Goal: Use online tool/utility: Use online tool/utility

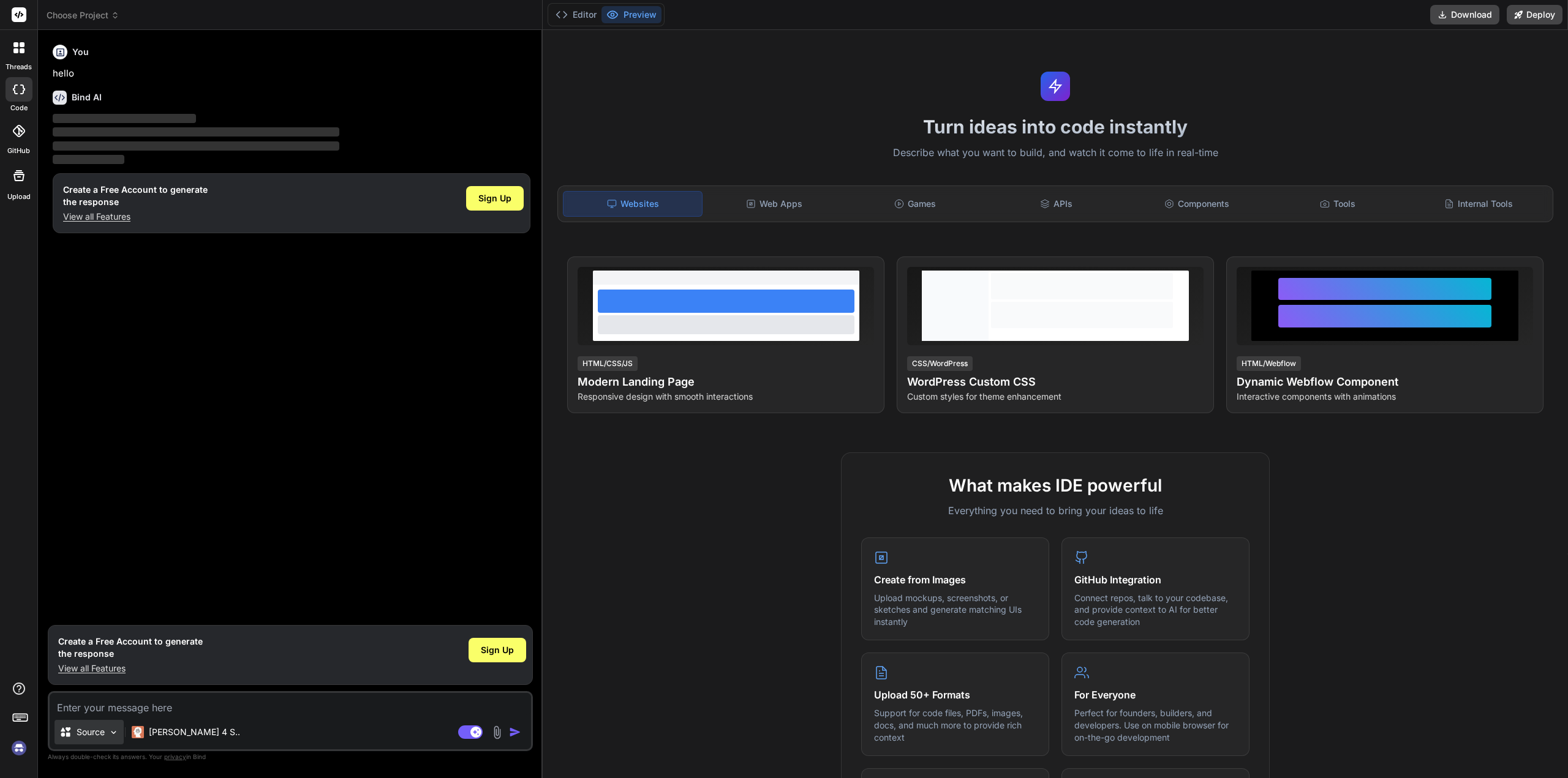
click at [83, 735] on p "Source" at bounding box center [90, 732] width 28 height 12
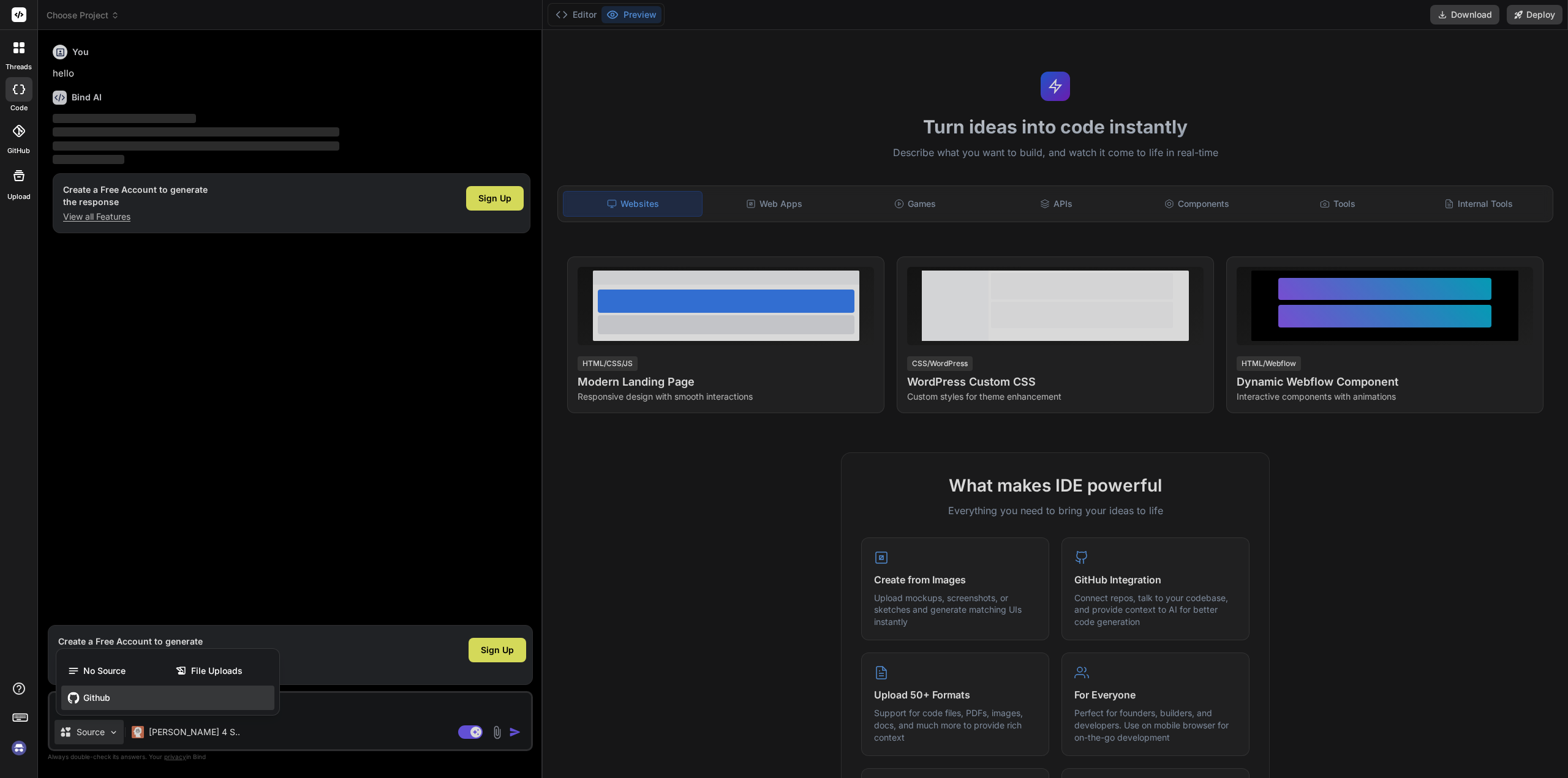
click at [109, 694] on span "Github" at bounding box center [96, 697] width 27 height 12
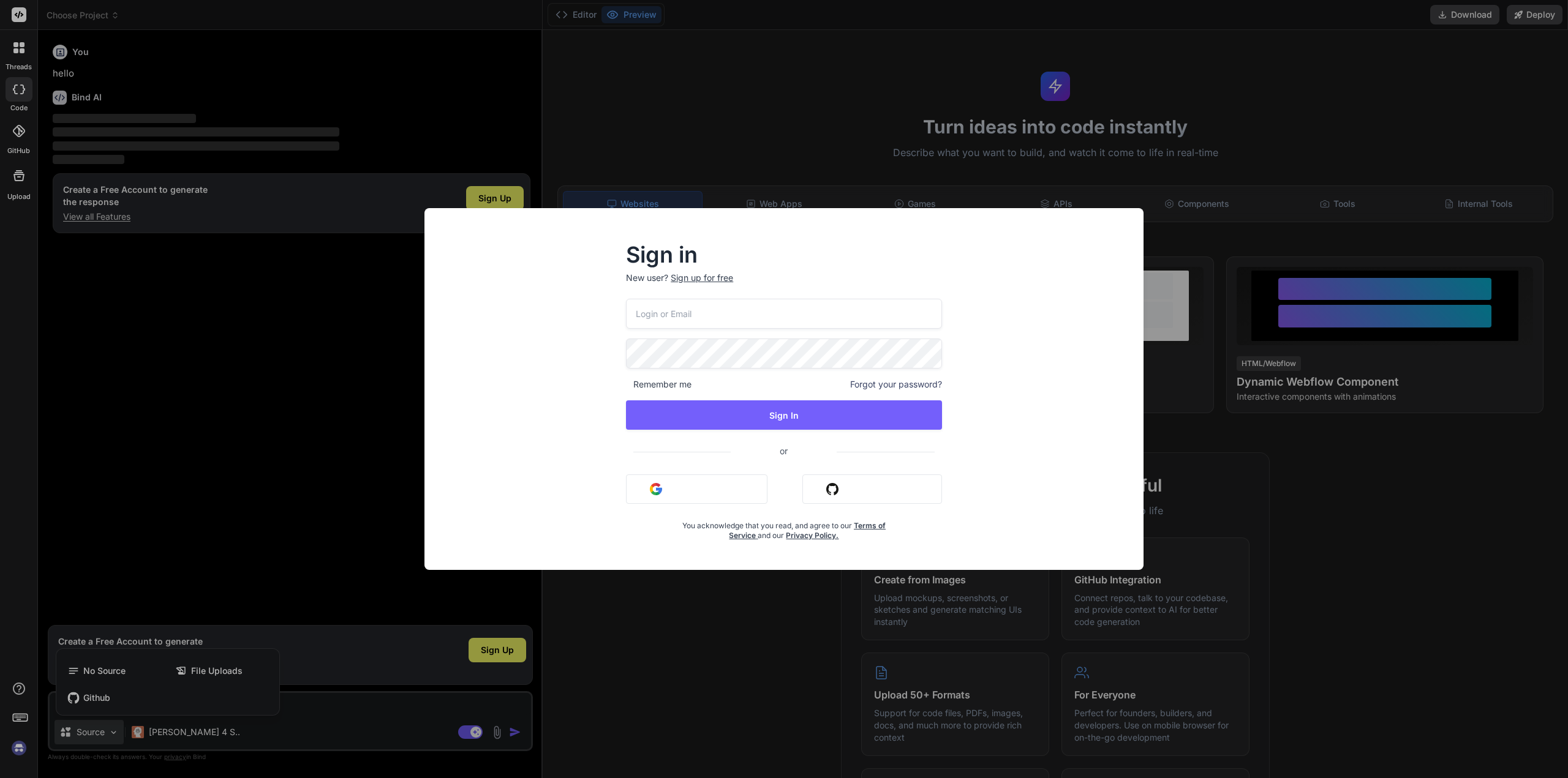
click at [828, 488] on img "button" at bounding box center [832, 488] width 12 height 12
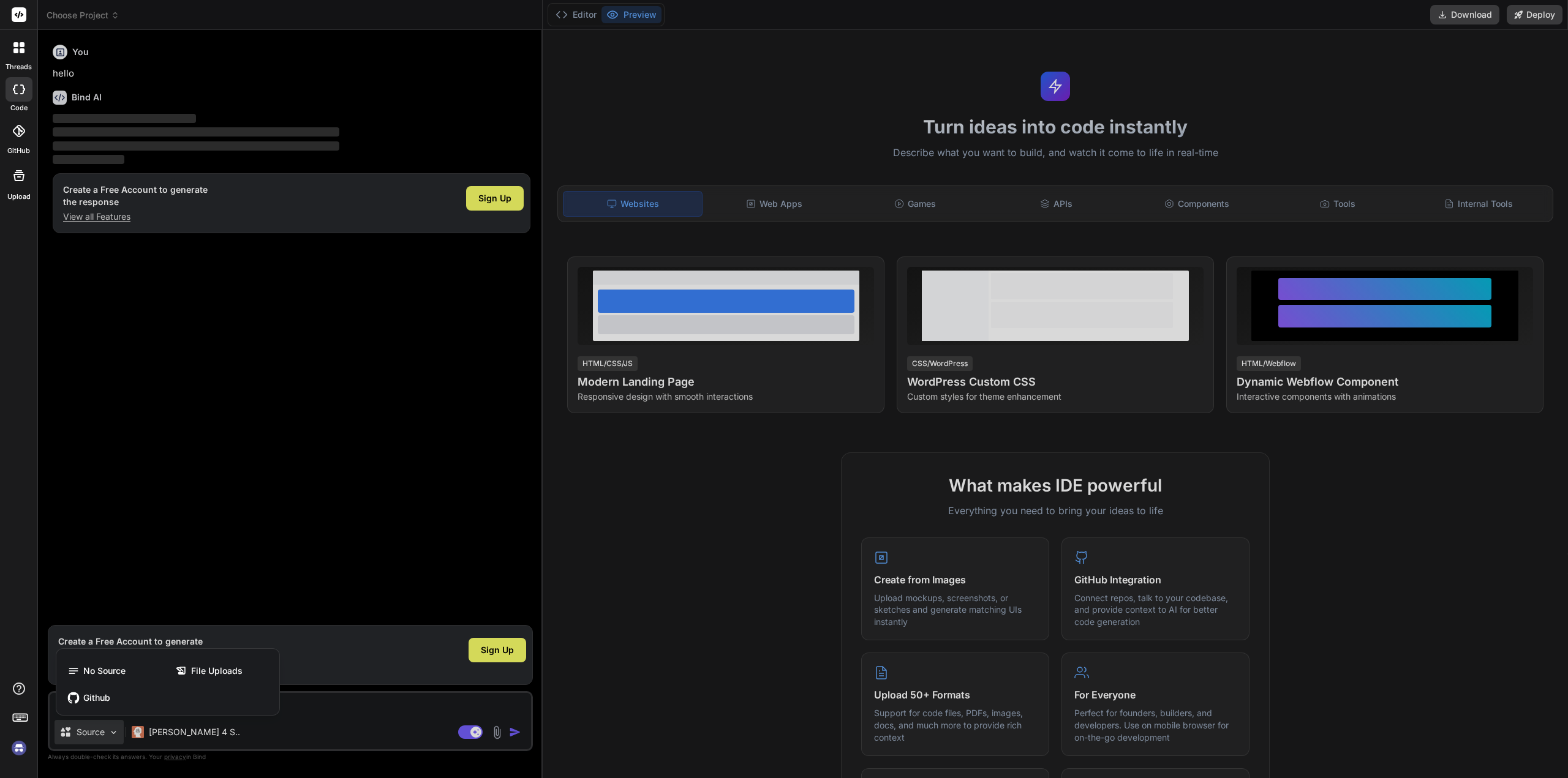
click at [373, 726] on div at bounding box center [784, 389] width 1568 height 778
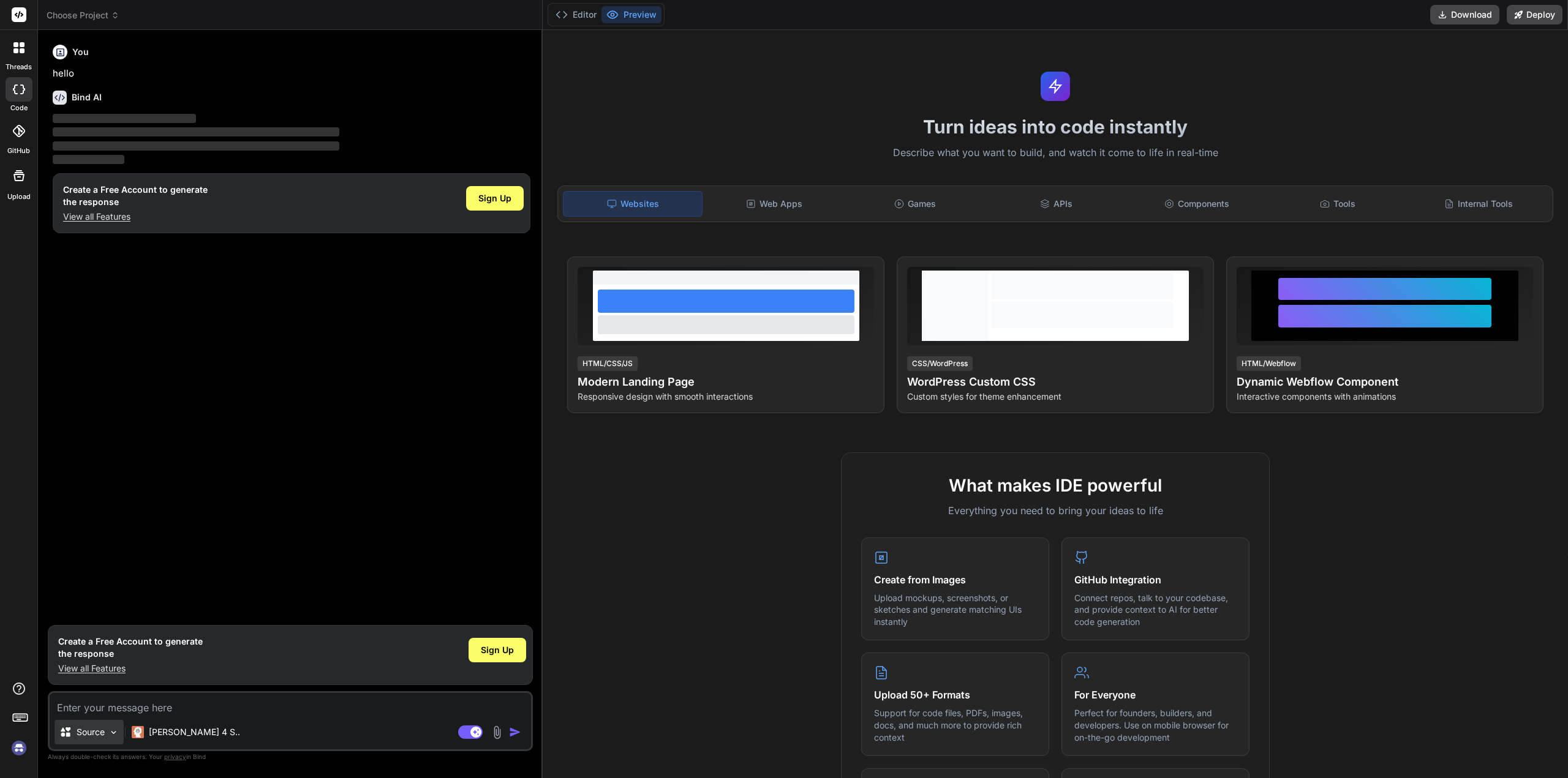
click at [109, 724] on div "Source" at bounding box center [89, 732] width 70 height 24
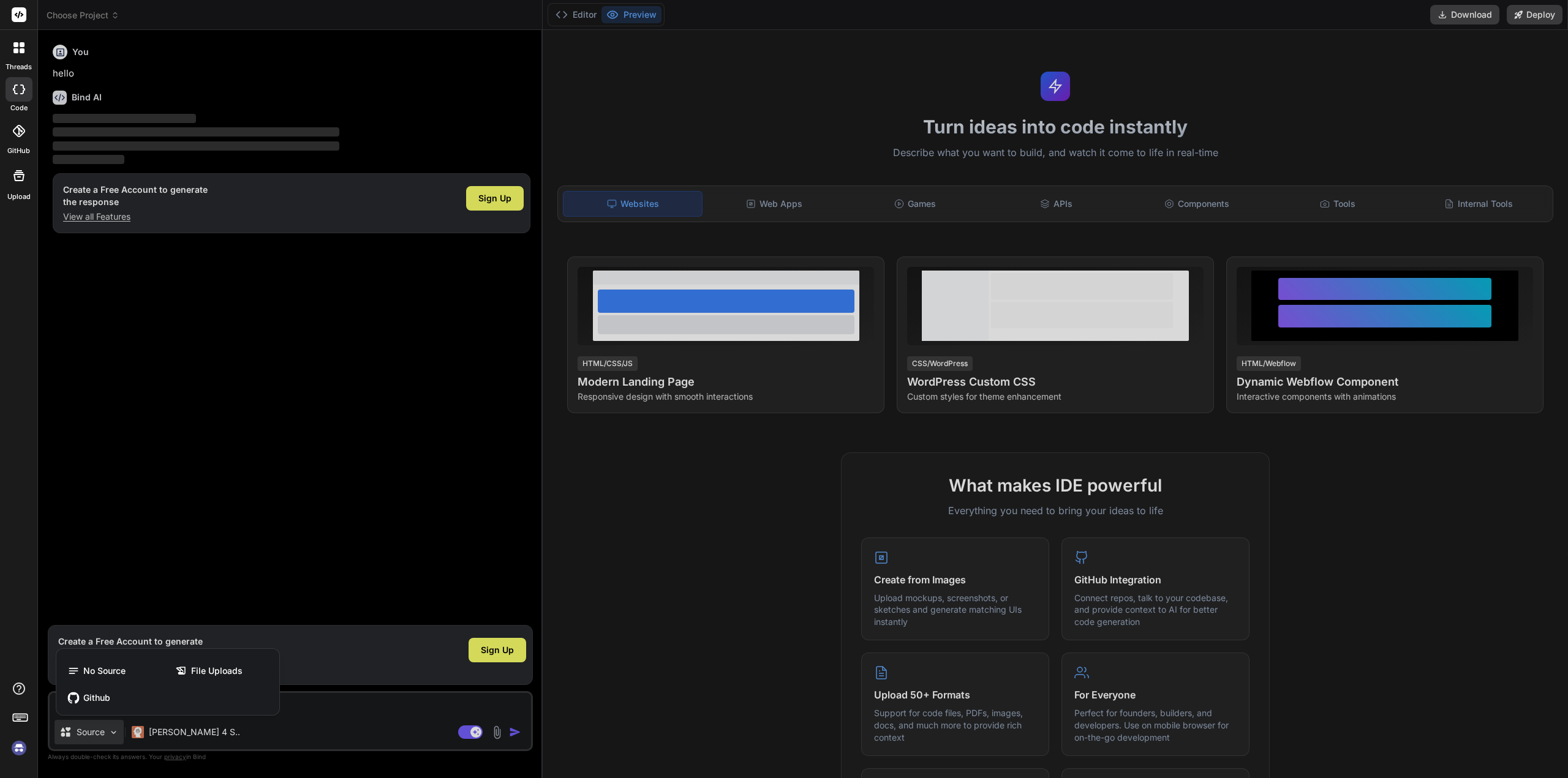
click at [109, 724] on div at bounding box center [784, 389] width 1568 height 778
type textarea "x"
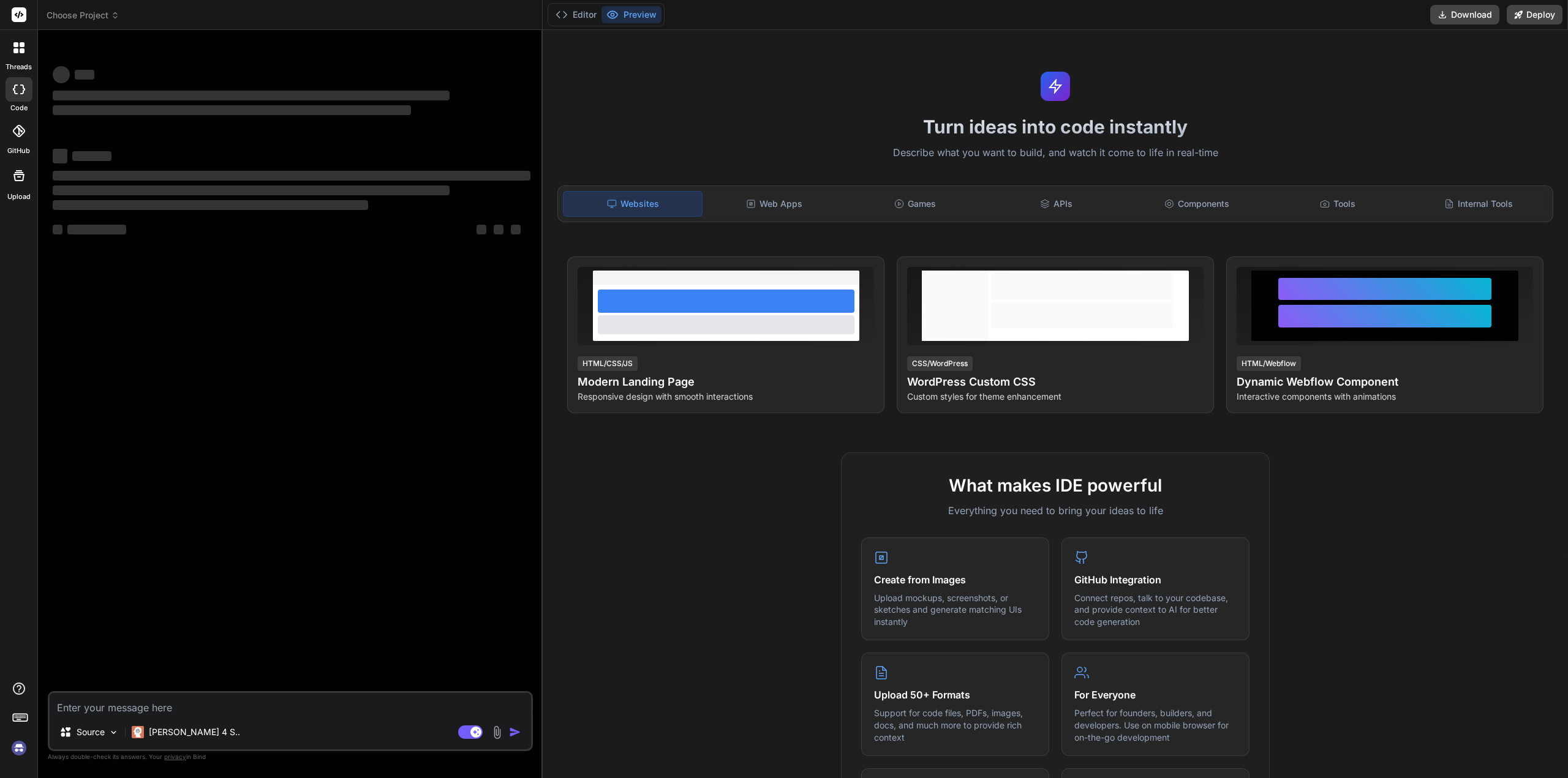
click at [87, 747] on div "Source" at bounding box center [87, 734] width 74 height 29
click at [82, 740] on div "Source" at bounding box center [89, 732] width 70 height 24
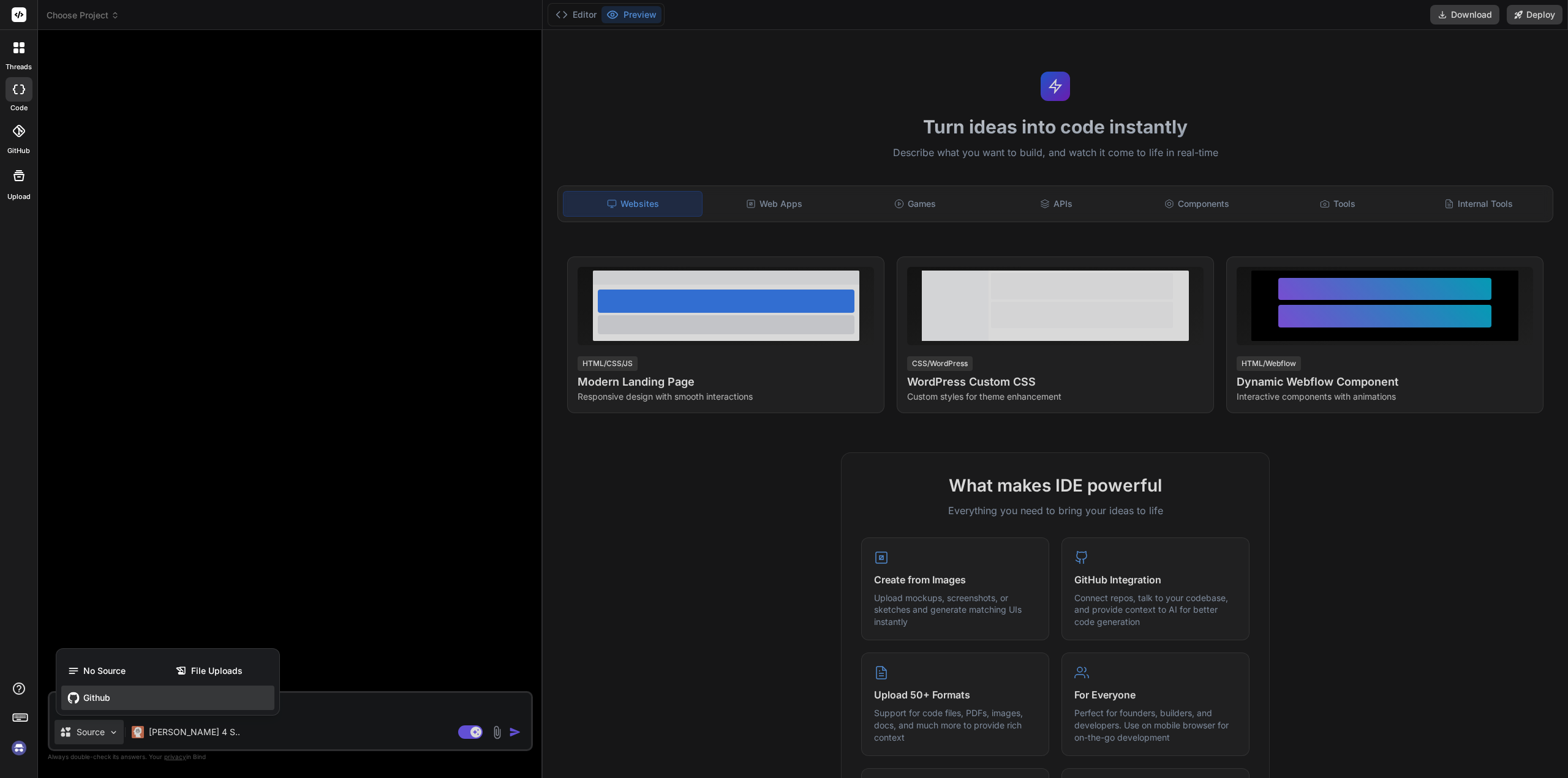
click at [98, 692] on span "Github" at bounding box center [96, 697] width 27 height 12
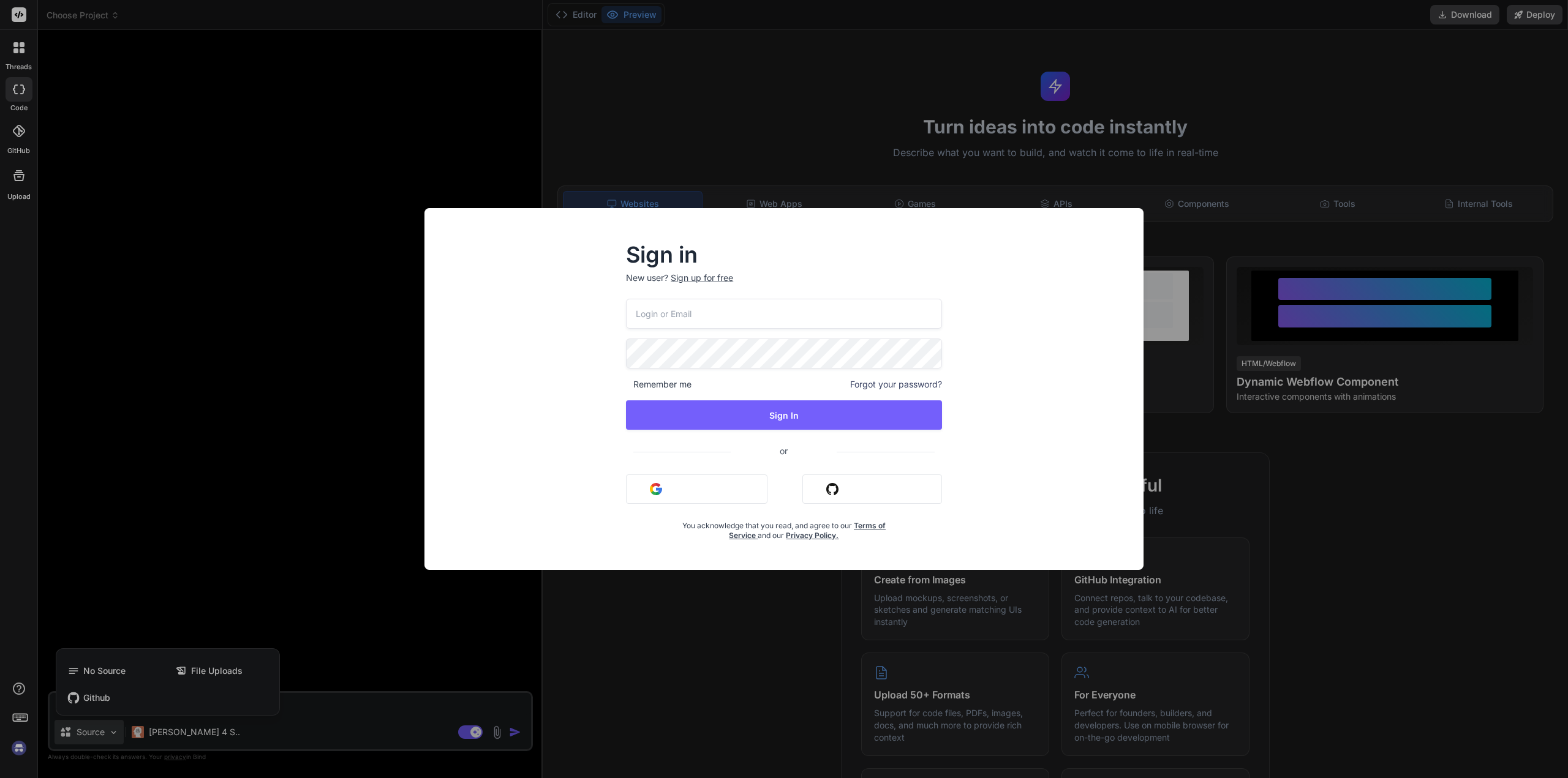
click at [814, 487] on button "Sign in with Github" at bounding box center [872, 488] width 139 height 29
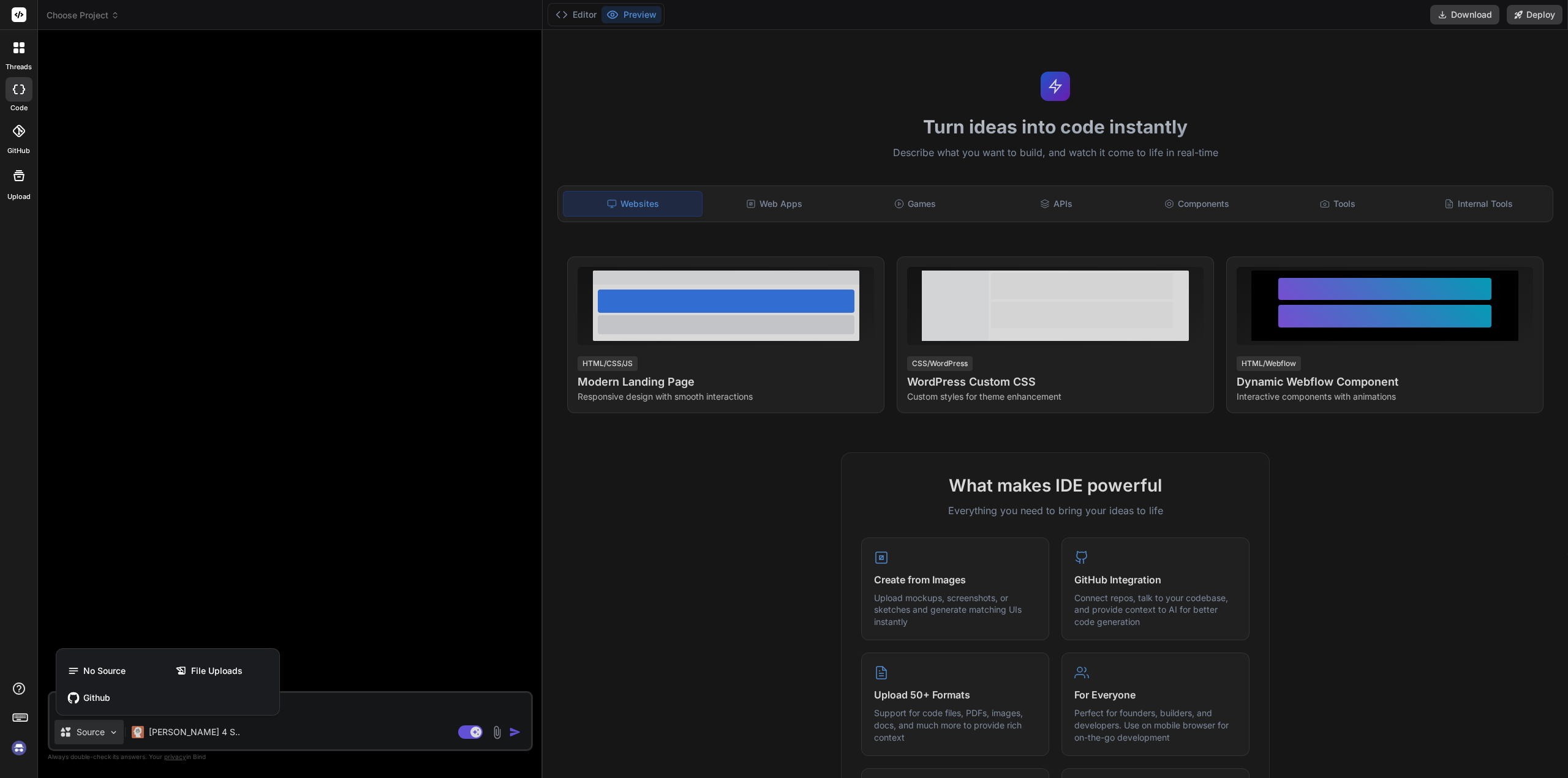
drag, startPoint x: 9, startPoint y: 44, endPoint x: 22, endPoint y: 48, distance: 13.6
click at [18, 46] on div at bounding box center [19, 47] width 25 height 25
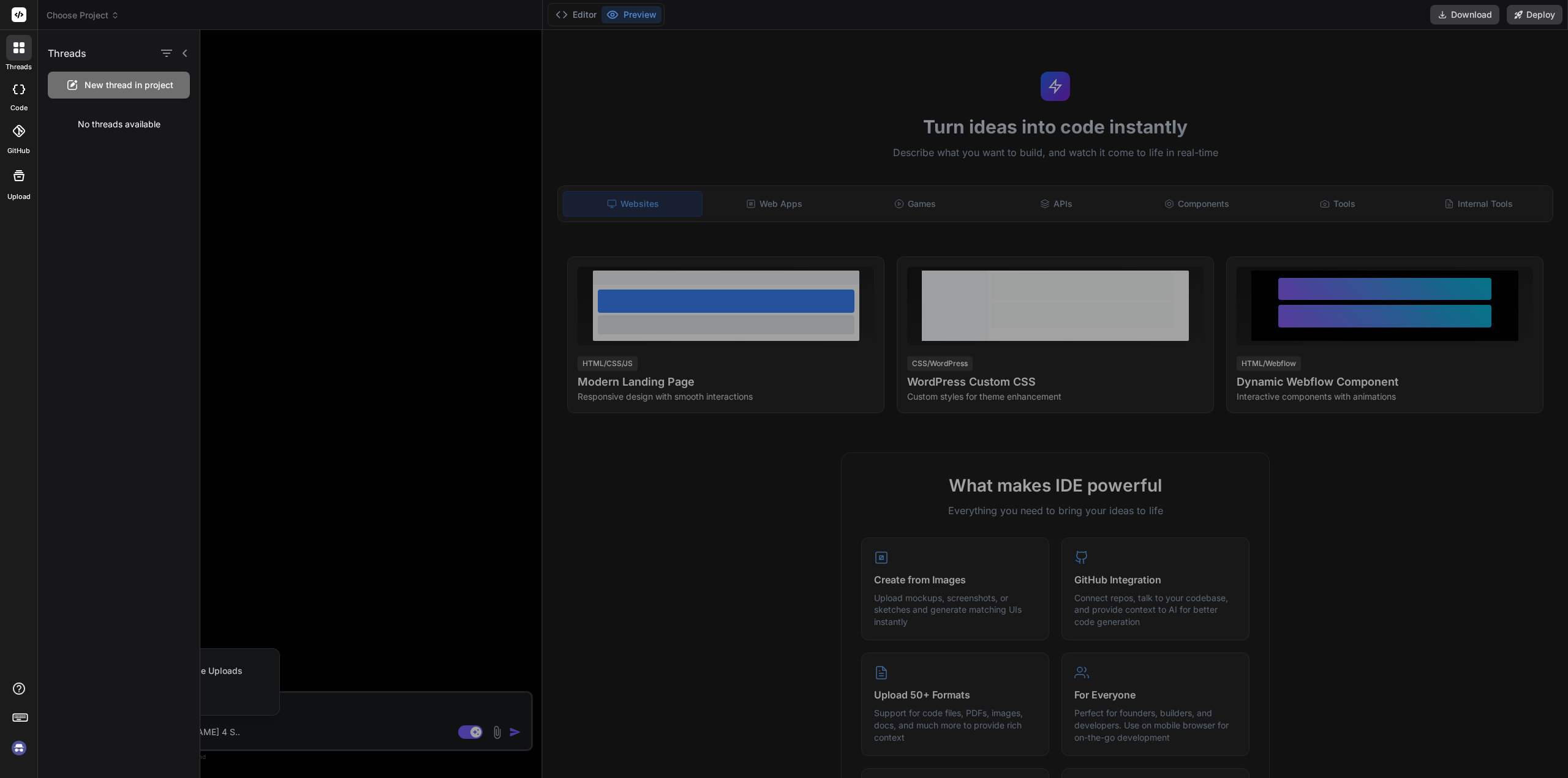
click at [74, 19] on div at bounding box center [784, 389] width 1568 height 778
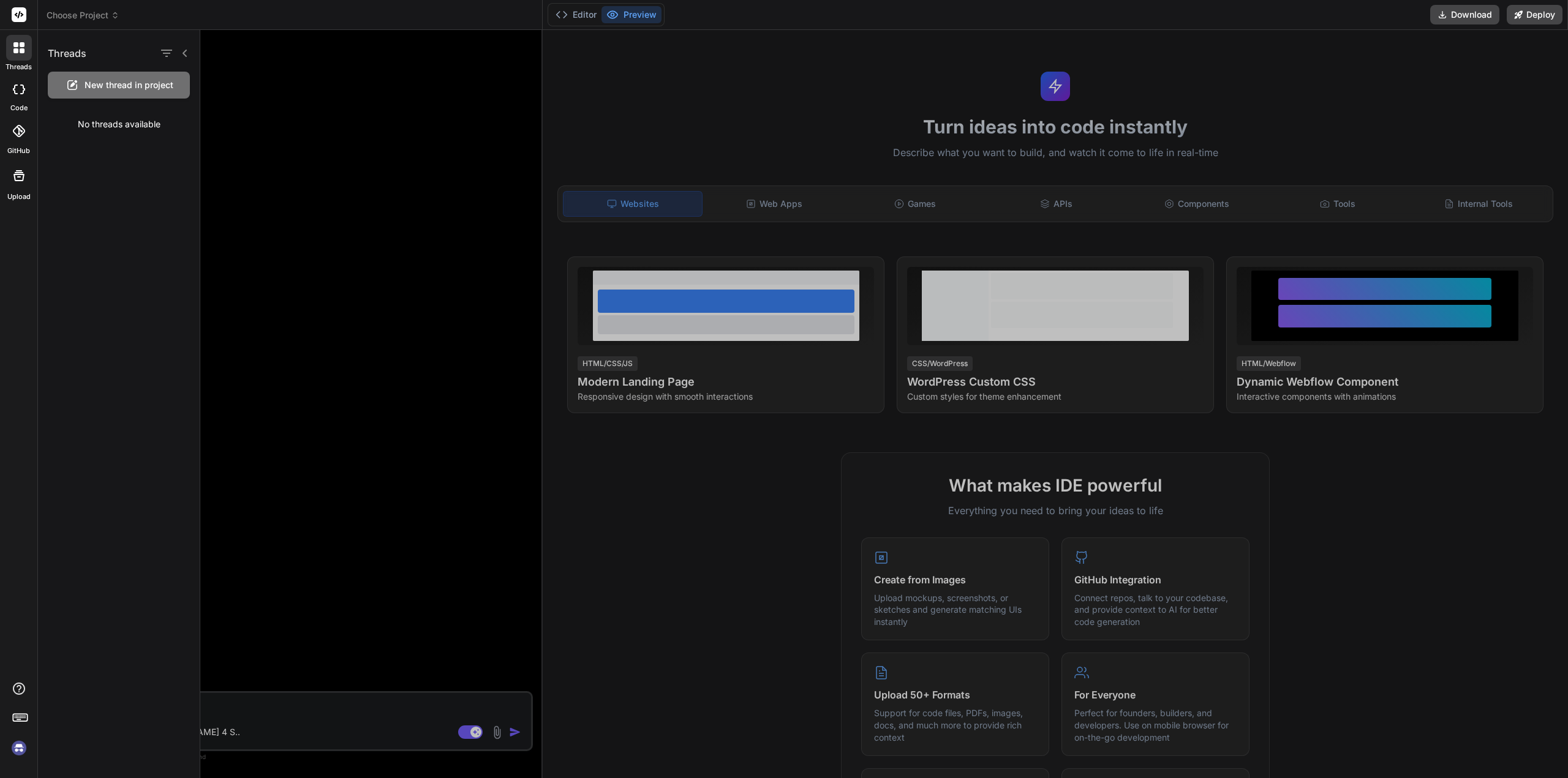
click at [94, 13] on span "Choose Project" at bounding box center [82, 15] width 72 height 12
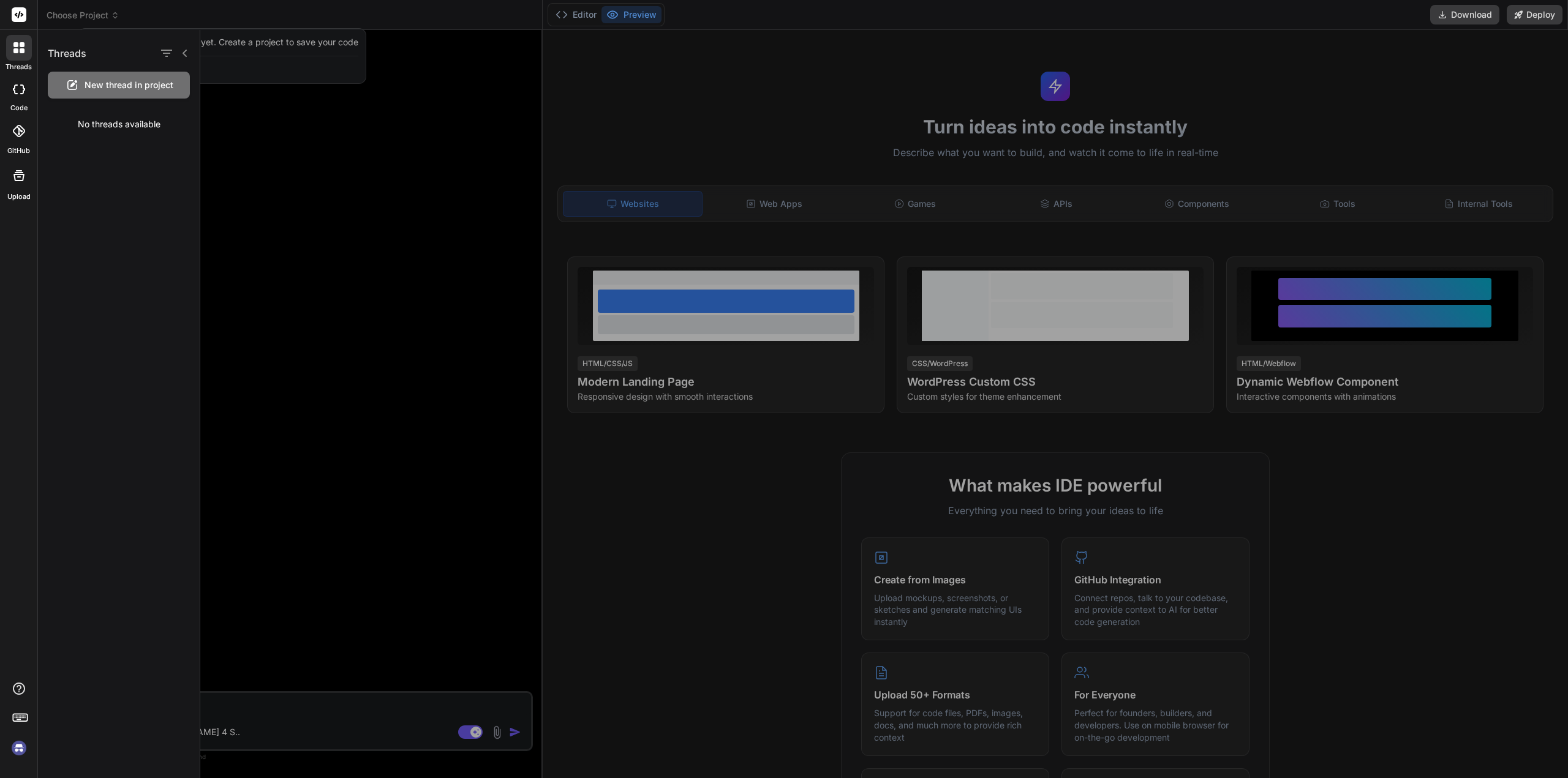
click at [202, 19] on div at bounding box center [784, 389] width 1568 height 778
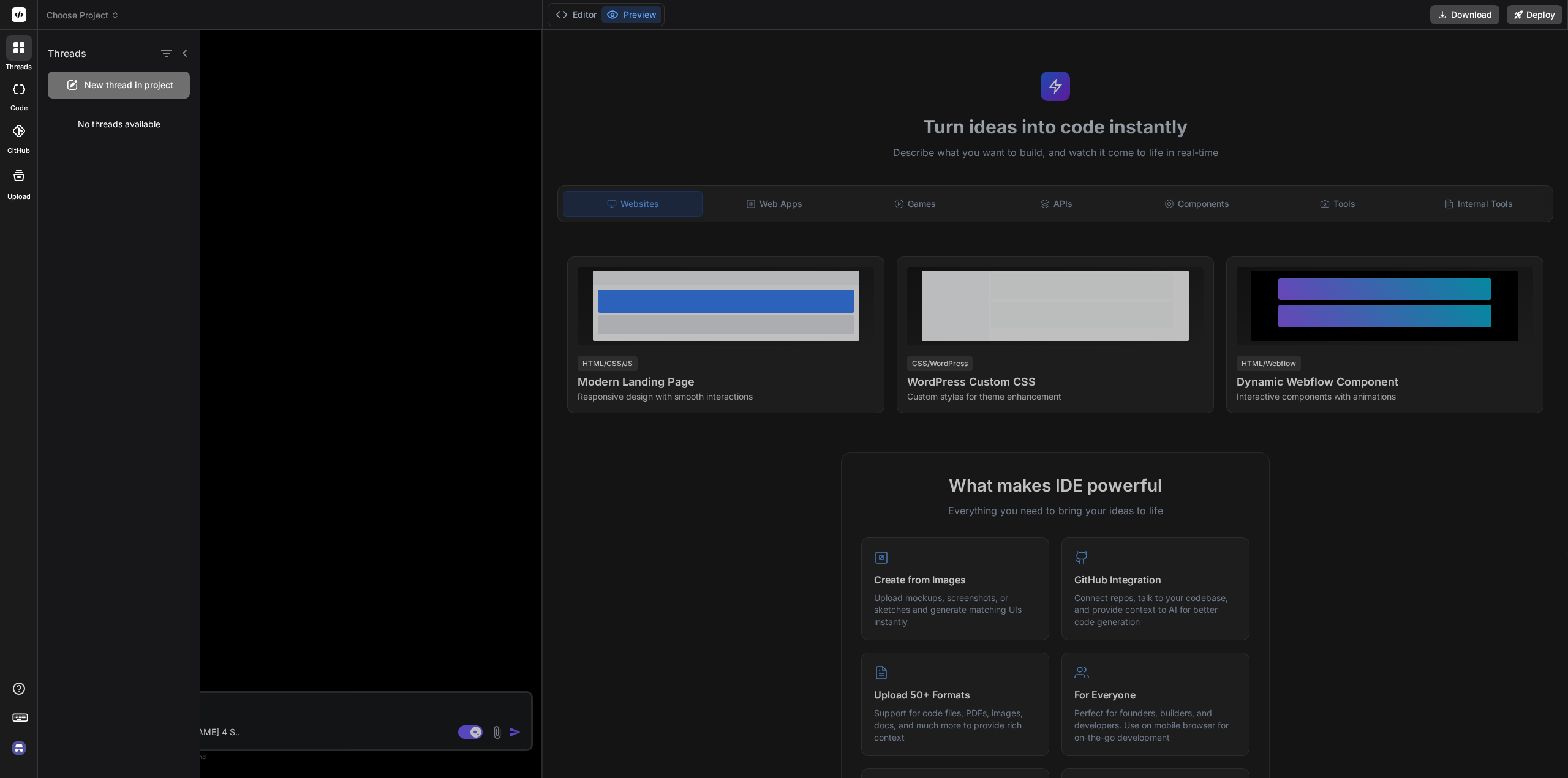
click at [21, 17] on rect at bounding box center [19, 15] width 15 height 15
click at [1485, 13] on button "Download" at bounding box center [1464, 14] width 70 height 20
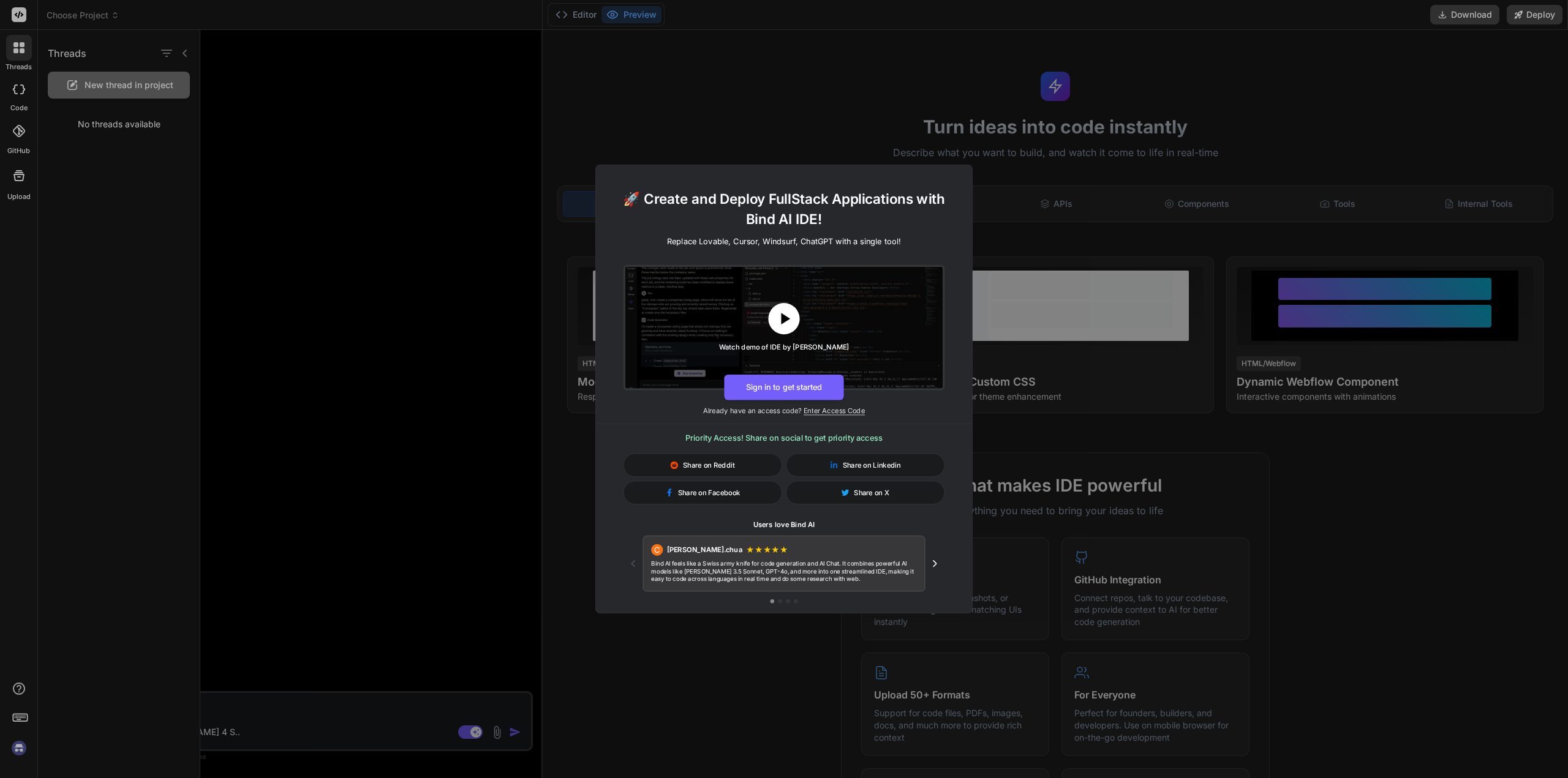
click at [788, 321] on icon at bounding box center [784, 319] width 20 height 20
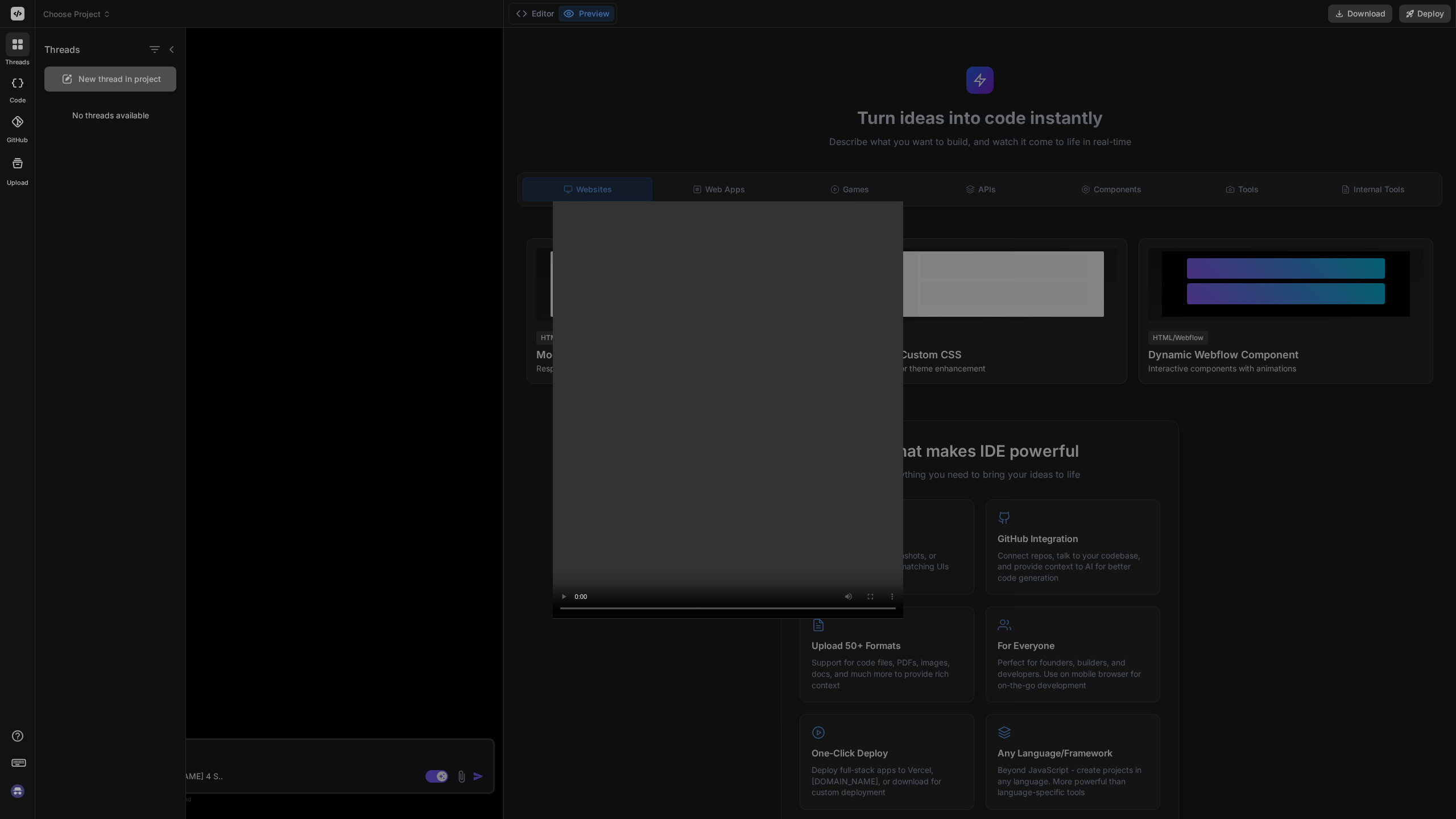
click at [903, 292] on video at bounding box center [727, 410] width 350 height 418
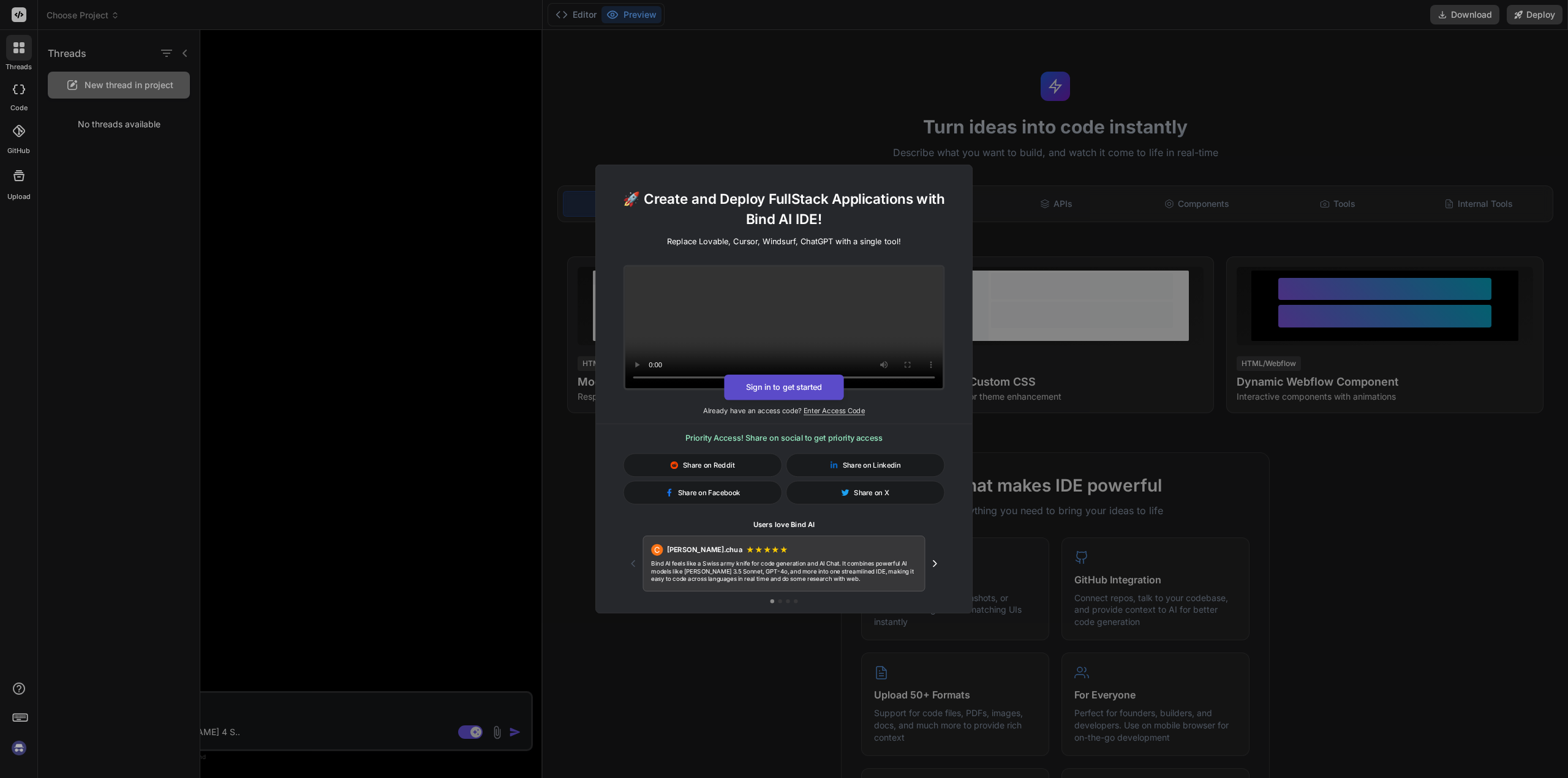
click at [767, 382] on button "Sign in to get started" at bounding box center [783, 387] width 120 height 25
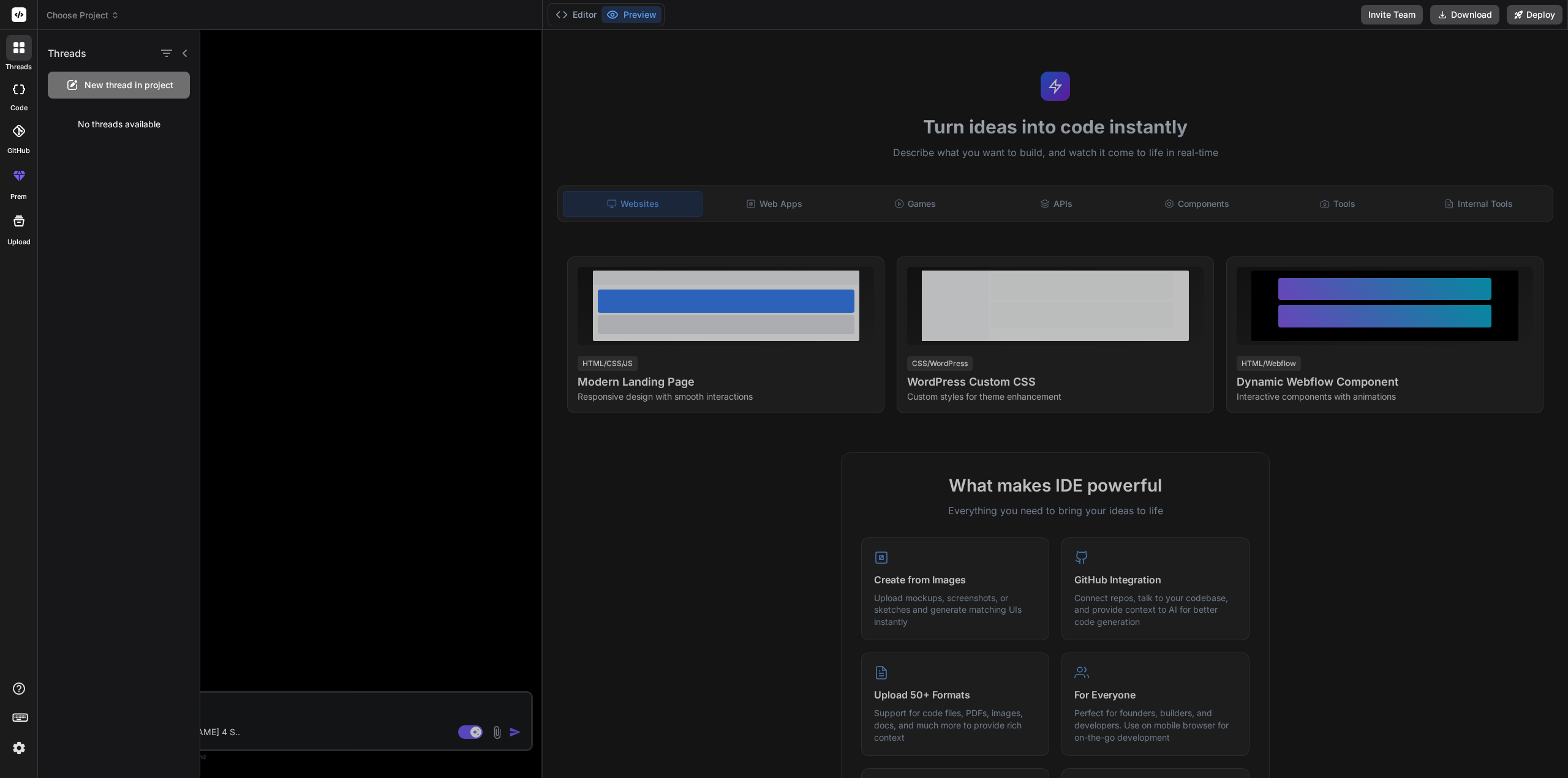
click at [299, 380] on div at bounding box center [884, 404] width 1368 height 748
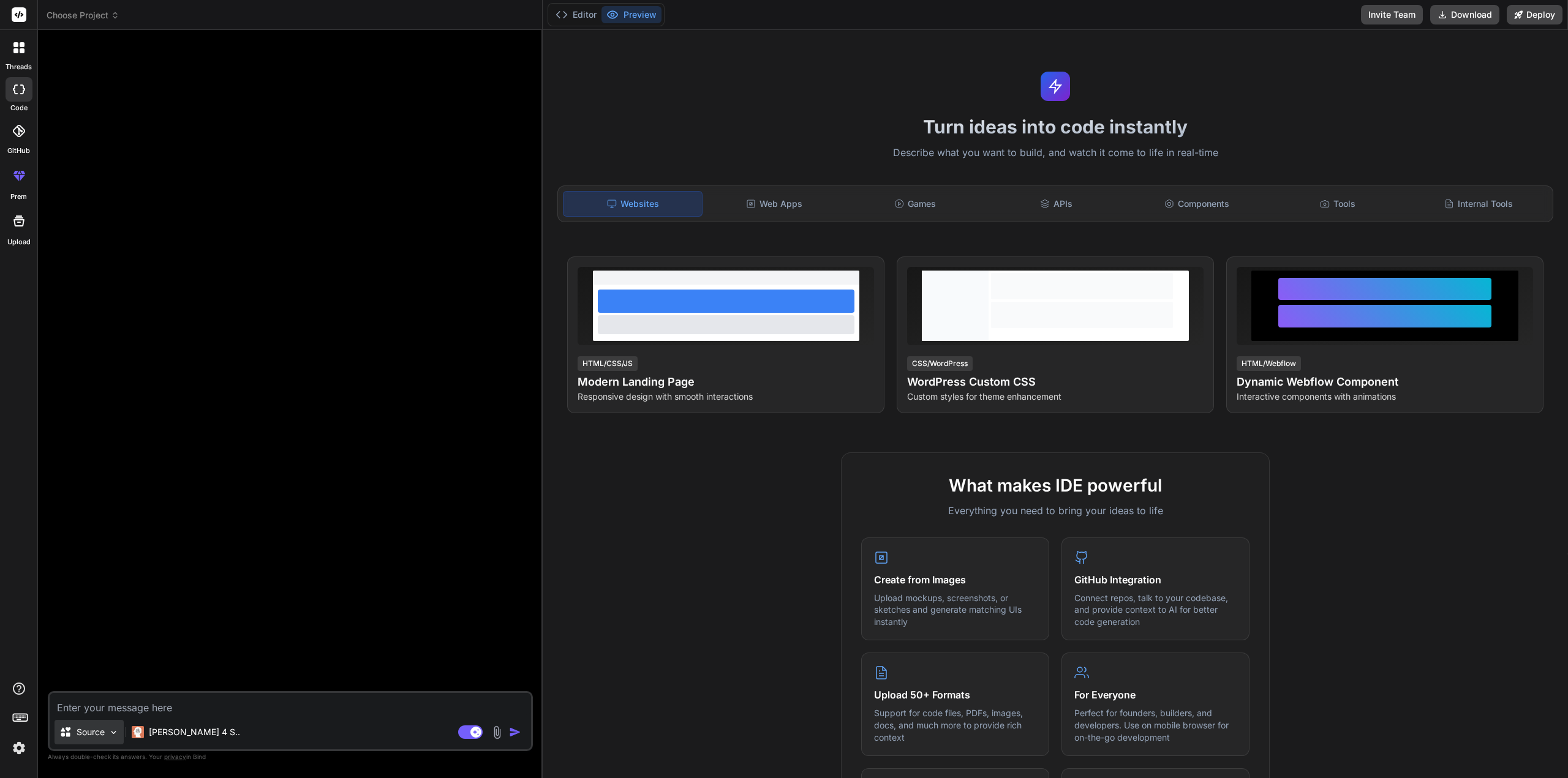
click at [81, 740] on div "Source" at bounding box center [89, 732] width 70 height 24
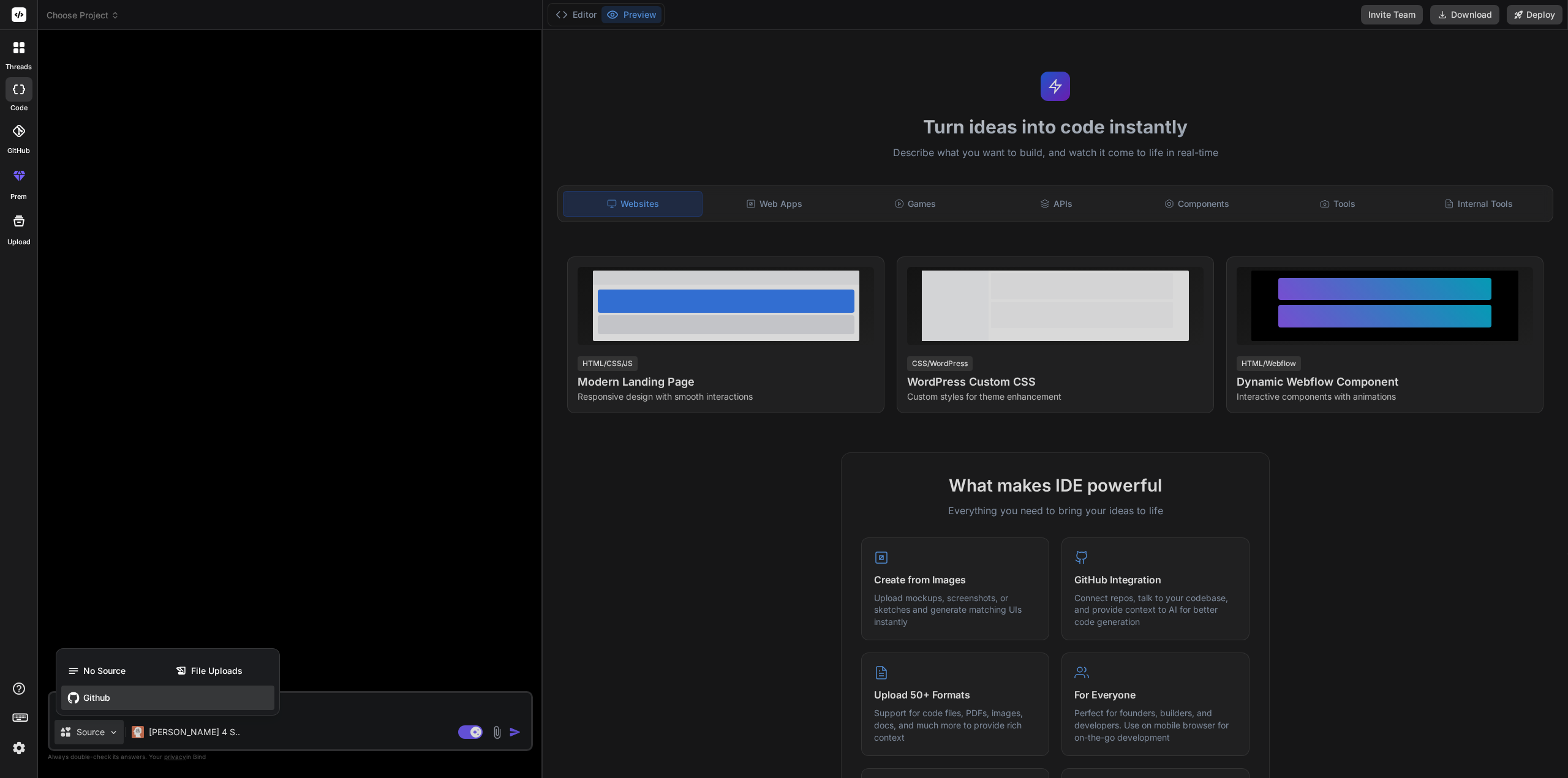
click at [95, 698] on span "Github" at bounding box center [96, 697] width 27 height 12
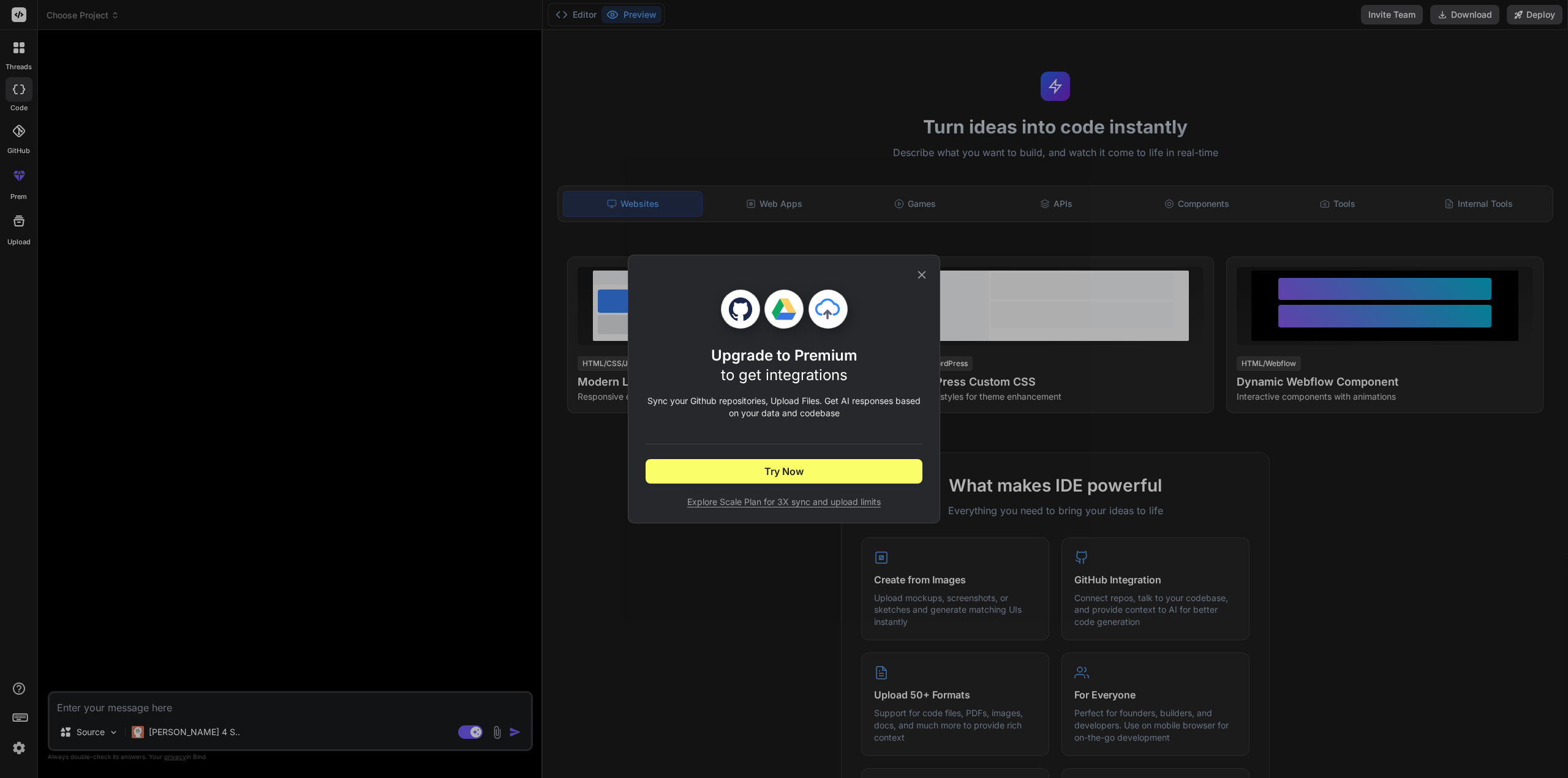
click at [926, 273] on div "Upgrade to Premium to get integrations Sync your Github repositories, Upload Fi…" at bounding box center [784, 389] width 312 height 269
click at [928, 266] on div "Upgrade to Premium to get integrations Sync your Github repositories, Upload Fi…" at bounding box center [784, 389] width 312 height 269
click at [924, 271] on icon at bounding box center [921, 275] width 8 height 8
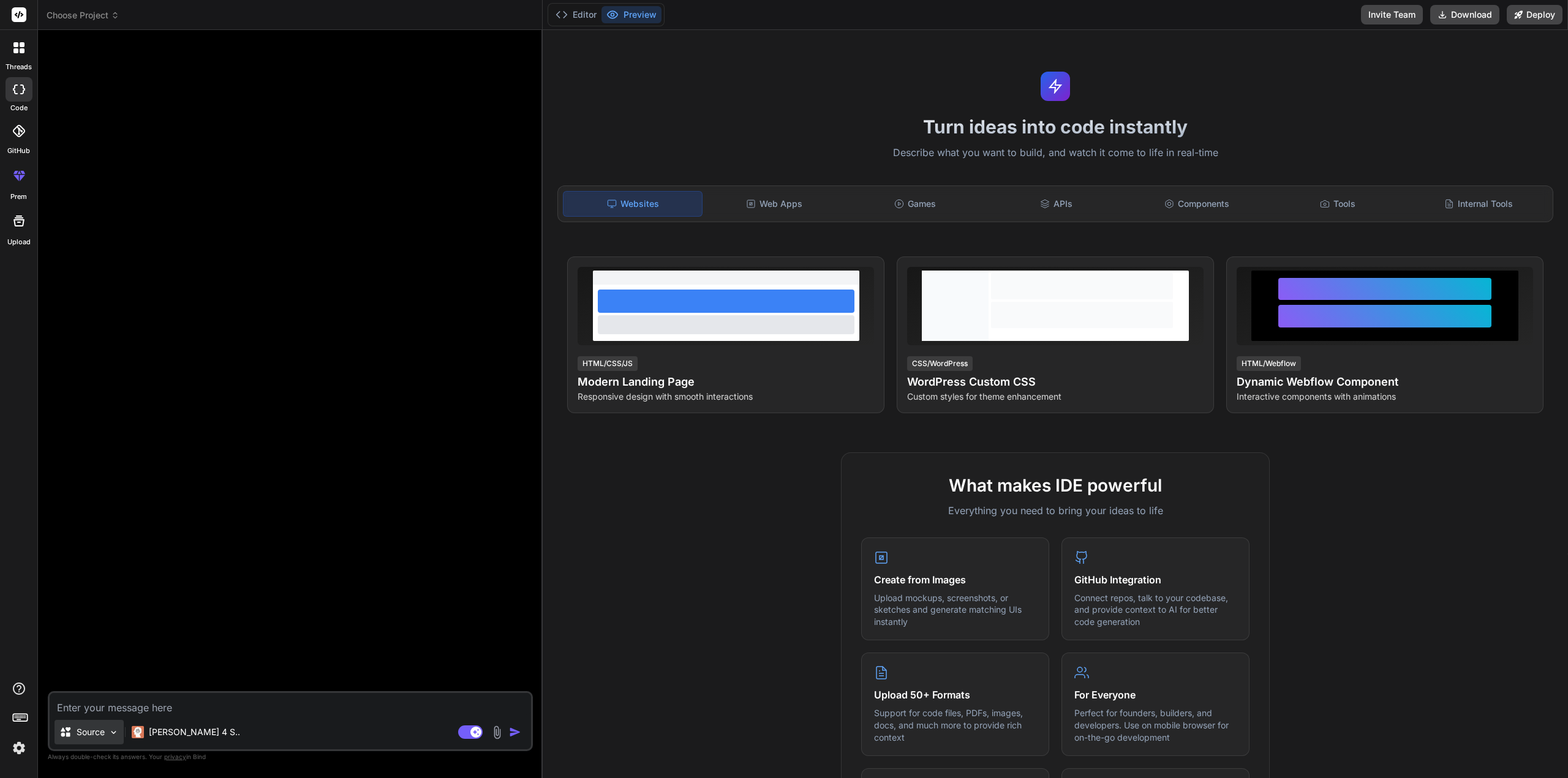
click at [74, 732] on div "Source" at bounding box center [82, 732] width 45 height 12
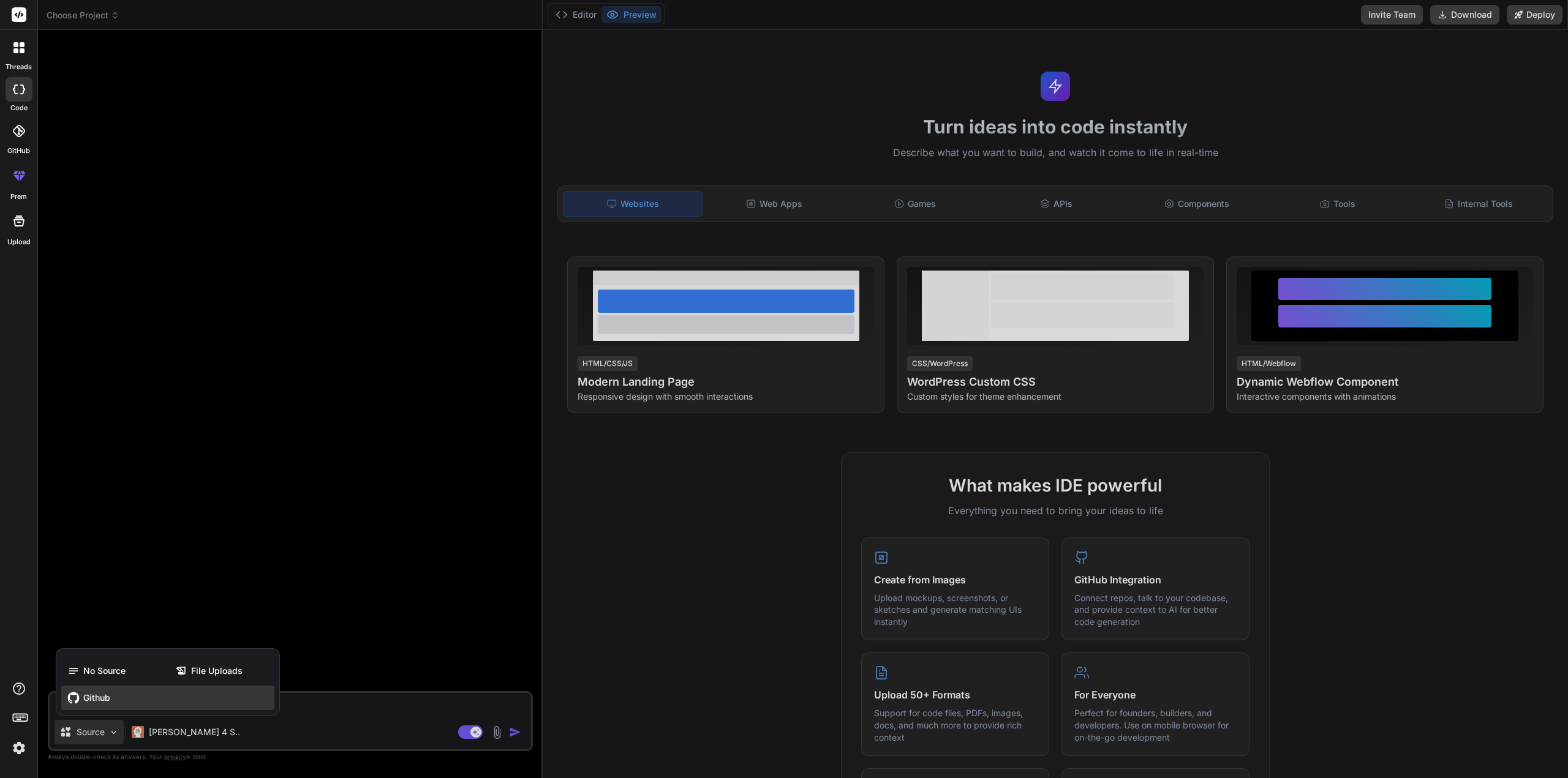
click at [90, 704] on span "Github" at bounding box center [96, 697] width 27 height 12
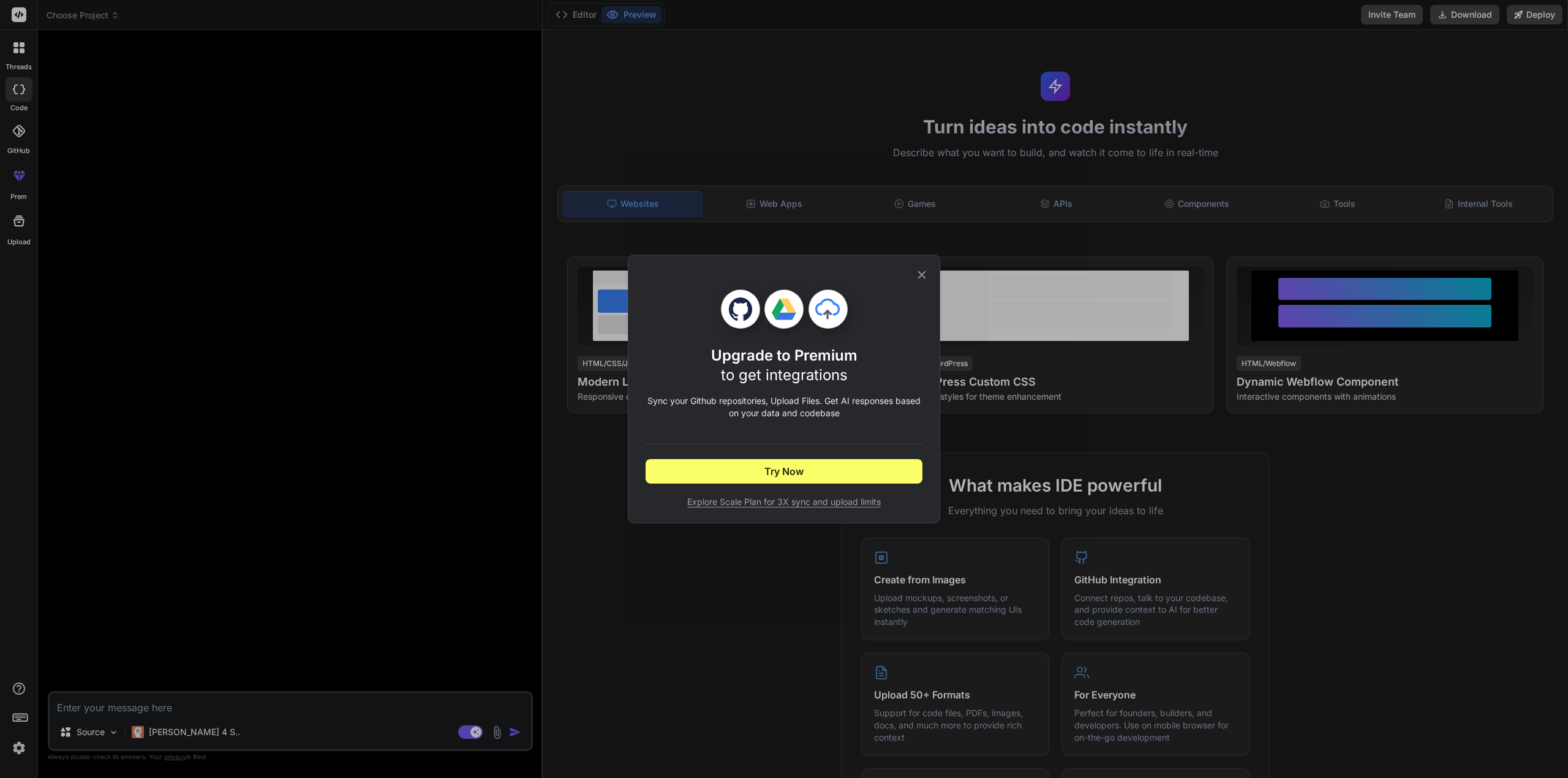
click at [920, 262] on div "Upgrade to Premium to get integrations Sync your Github repositories, Upload Fi…" at bounding box center [784, 389] width 277 height 267
click at [918, 272] on icon at bounding box center [921, 275] width 13 height 13
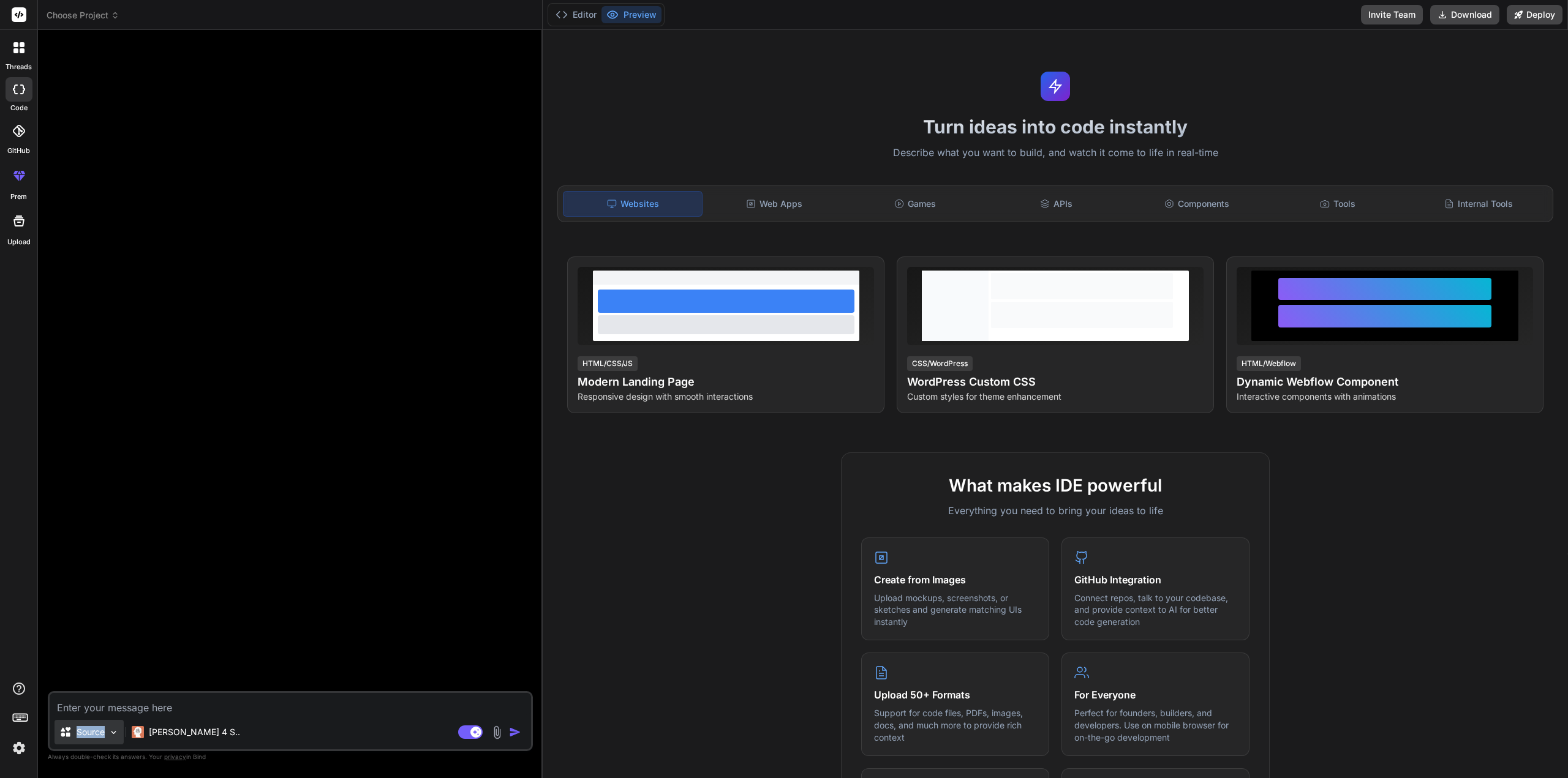
click at [108, 733] on div "Source" at bounding box center [89, 732] width 70 height 24
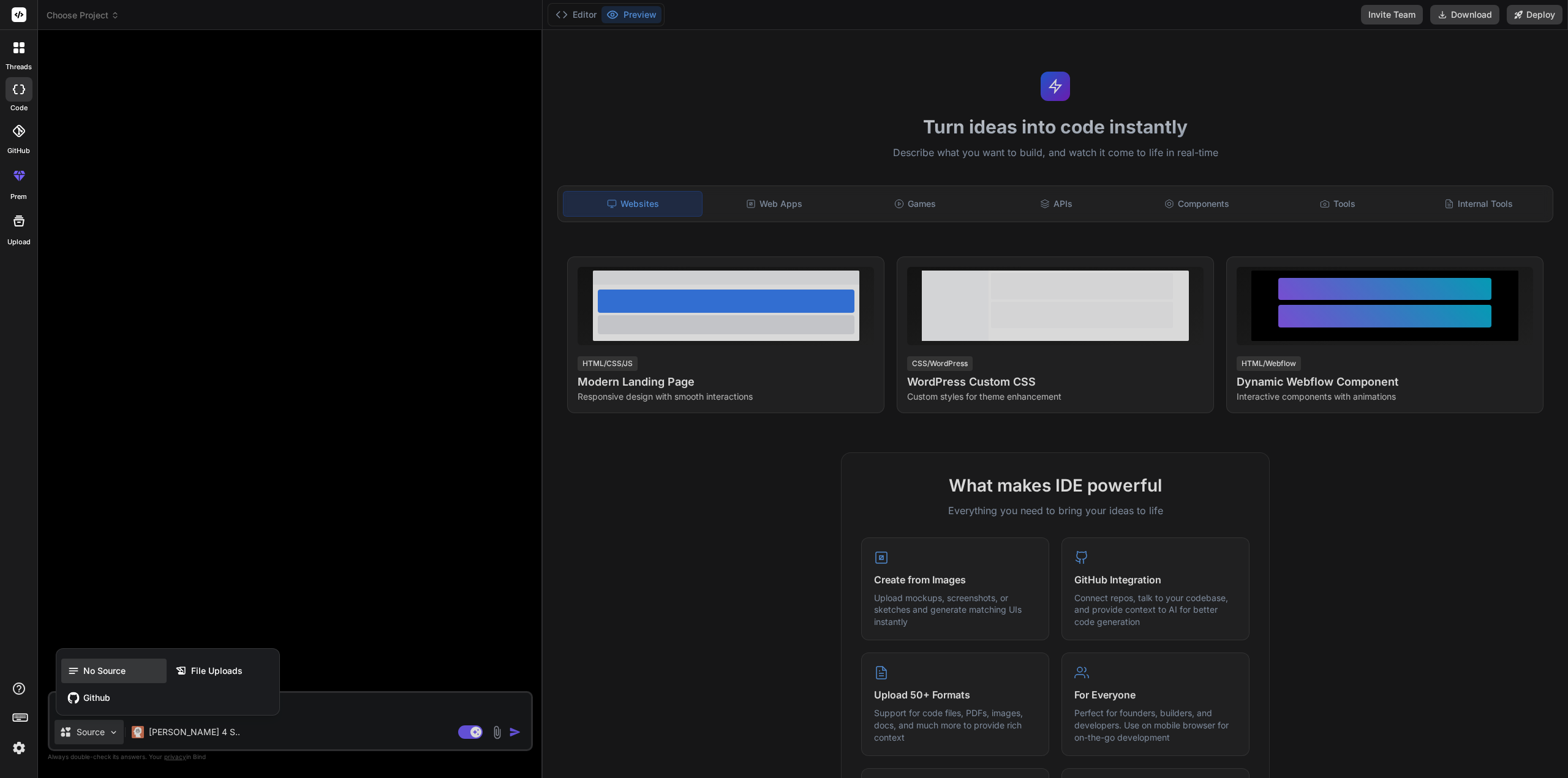
click at [147, 668] on div "No Source" at bounding box center [114, 671] width 105 height 24
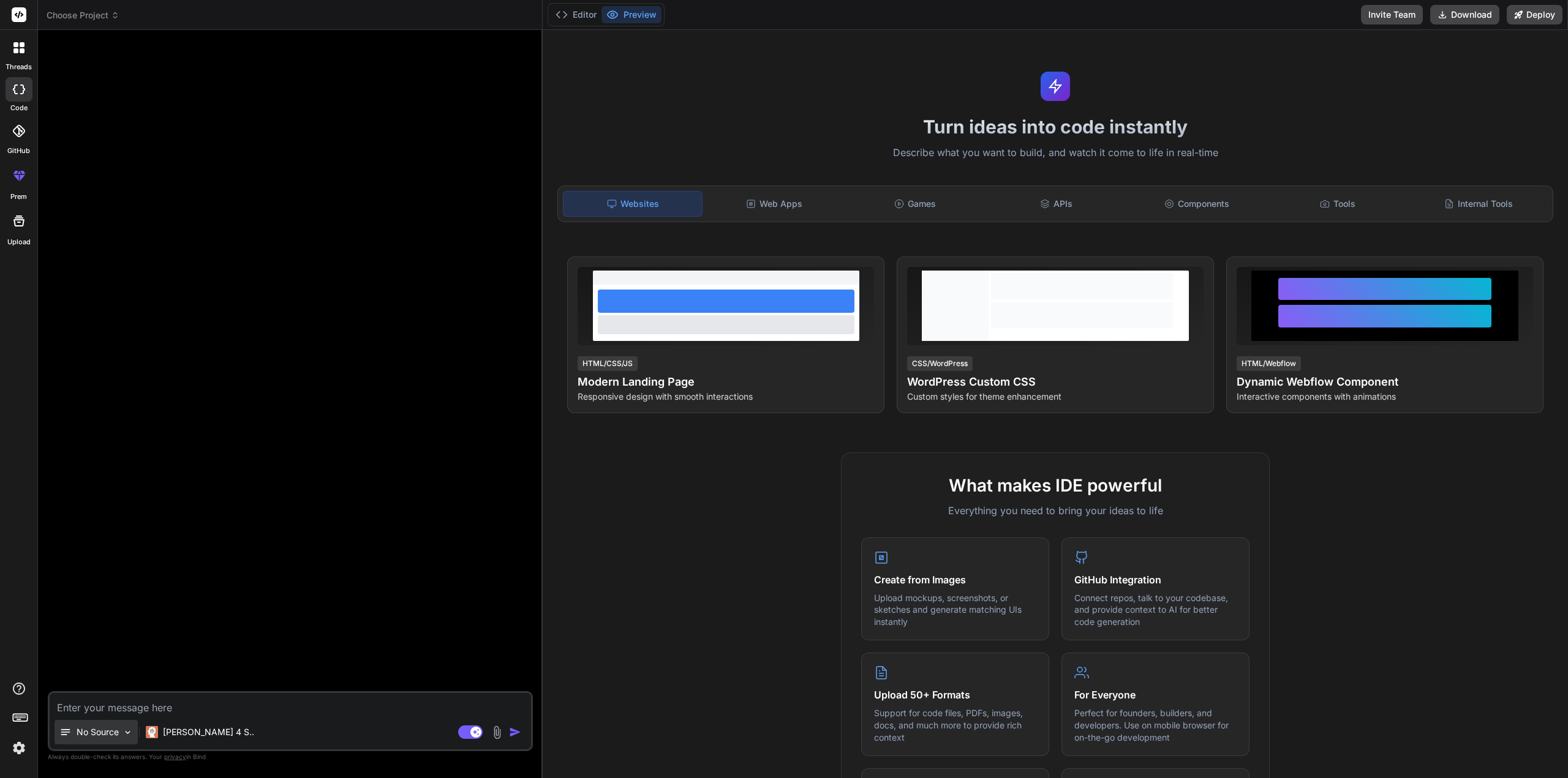
drag, startPoint x: 117, startPoint y: 717, endPoint x: 111, endPoint y: 722, distance: 7.8
click at [117, 717] on div "No Source Claude 4 S.. Agent Mode. When this toggle is activated, AI automatica…" at bounding box center [290, 722] width 485 height 60
click at [109, 724] on div "No Source" at bounding box center [96, 732] width 83 height 24
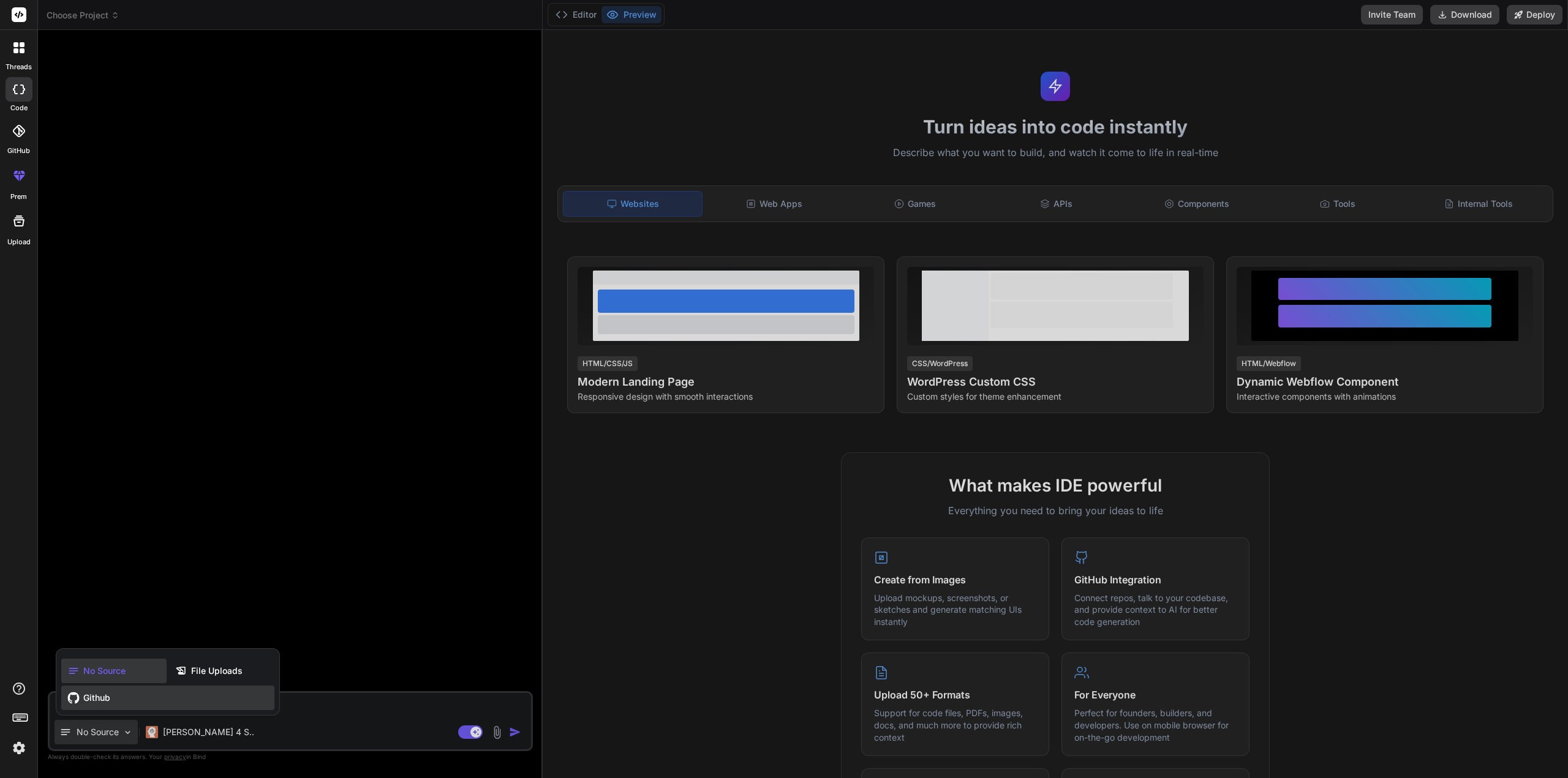
click at [112, 694] on div "Github" at bounding box center [168, 698] width 213 height 24
type textarea "x"
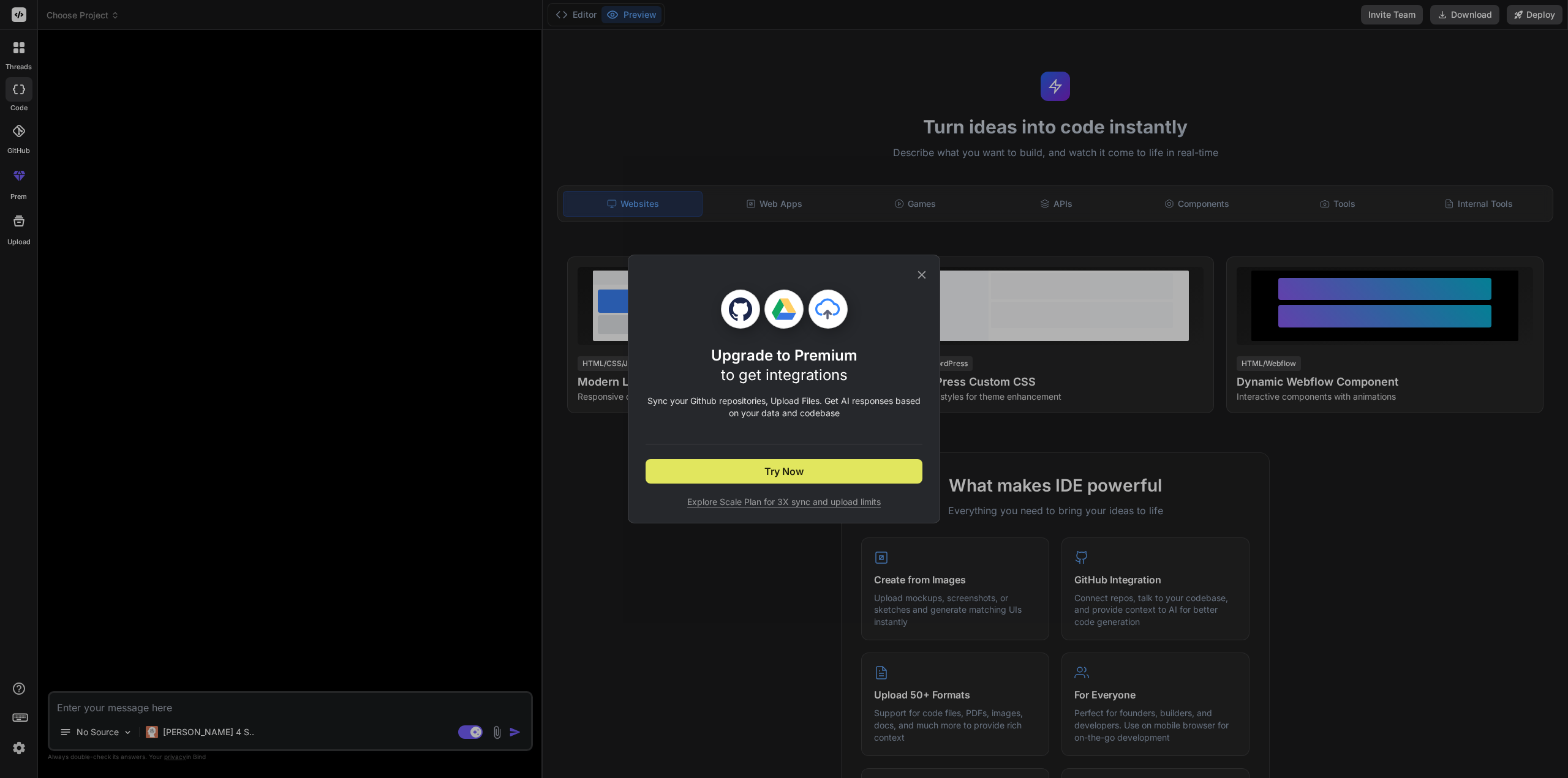
click at [718, 481] on button "Try Now" at bounding box center [784, 471] width 277 height 24
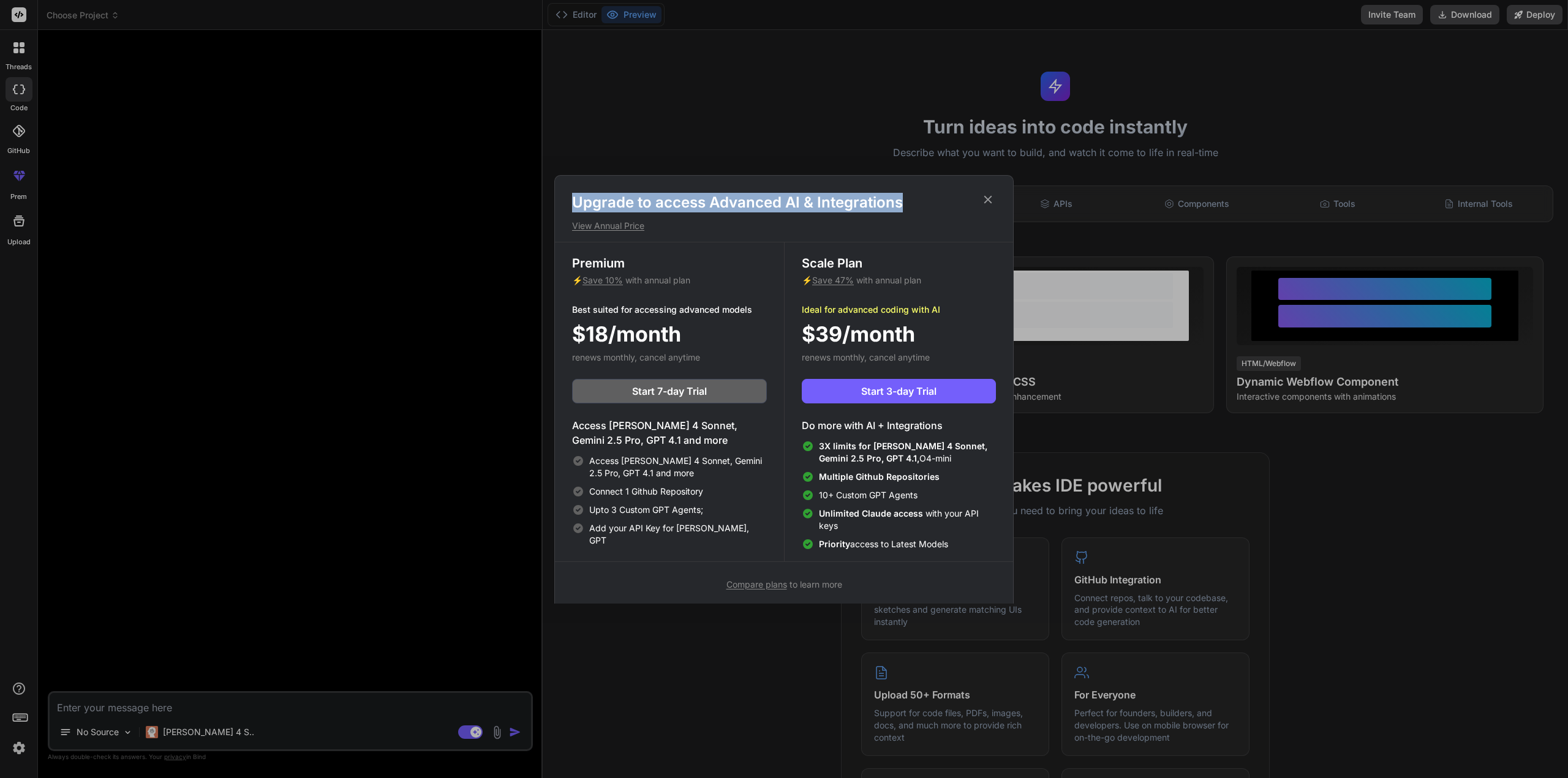
click at [984, 202] on div "Upgrade to access Advanced AI & Integrations View Annual Price Premium ⚡ Save 1…" at bounding box center [784, 391] width 459 height 434
click at [987, 204] on icon at bounding box center [987, 199] width 13 height 13
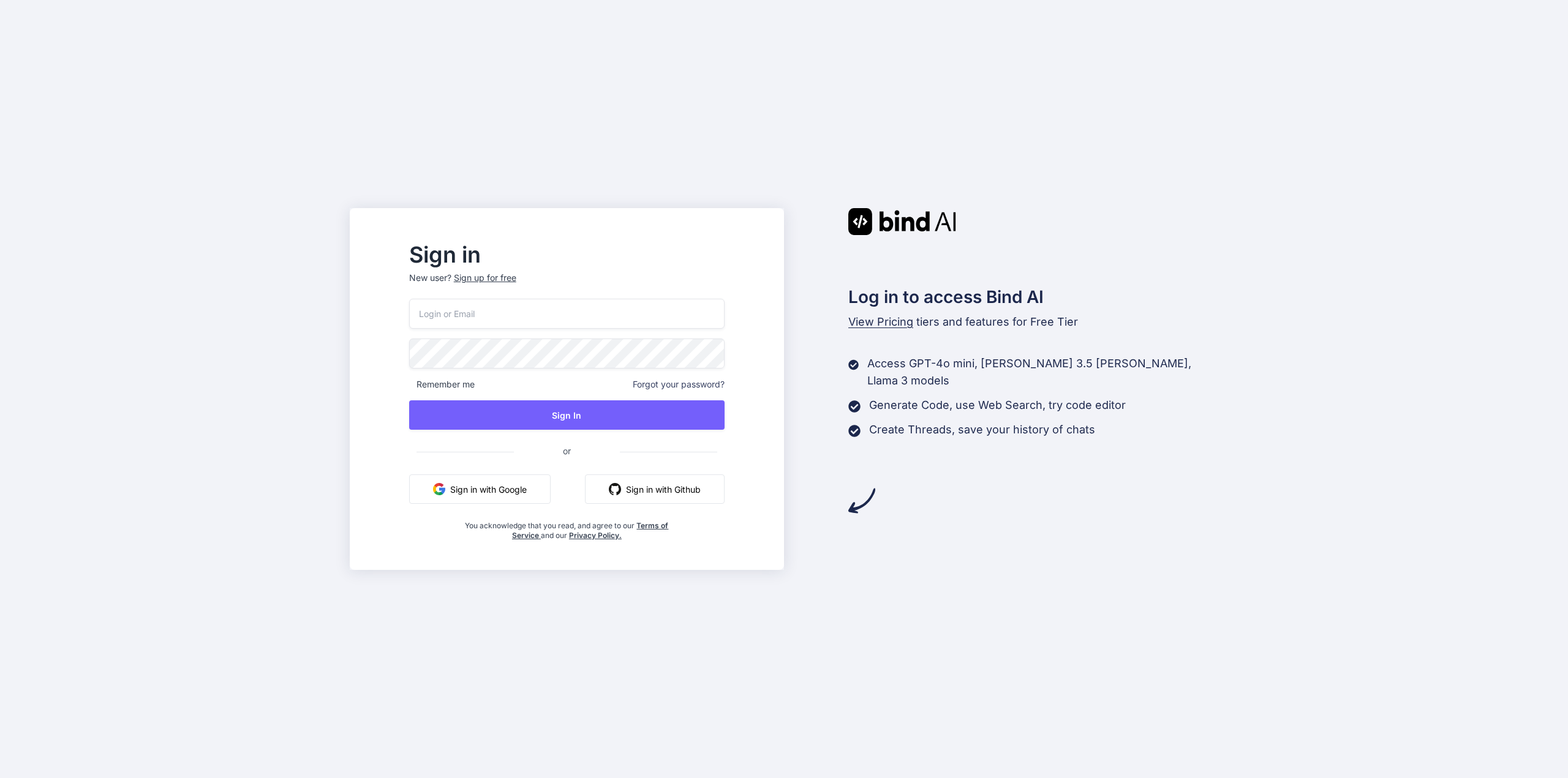
click at [678, 491] on button "Sign in with Github" at bounding box center [654, 488] width 139 height 29
click at [511, 491] on button "Sign in with Google" at bounding box center [480, 488] width 141 height 29
